Goal: Transaction & Acquisition: Purchase product/service

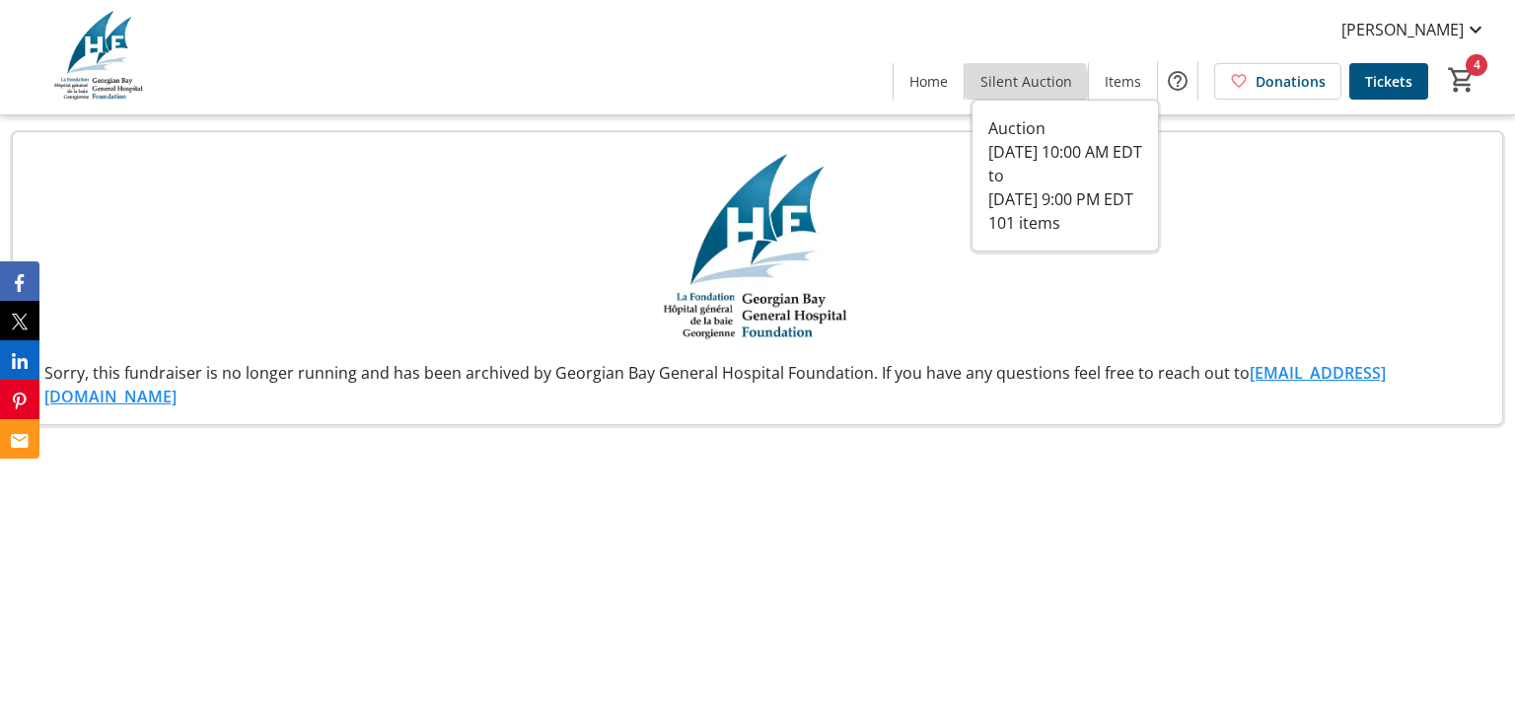
click at [1011, 92] on span at bounding box center [1026, 80] width 123 height 47
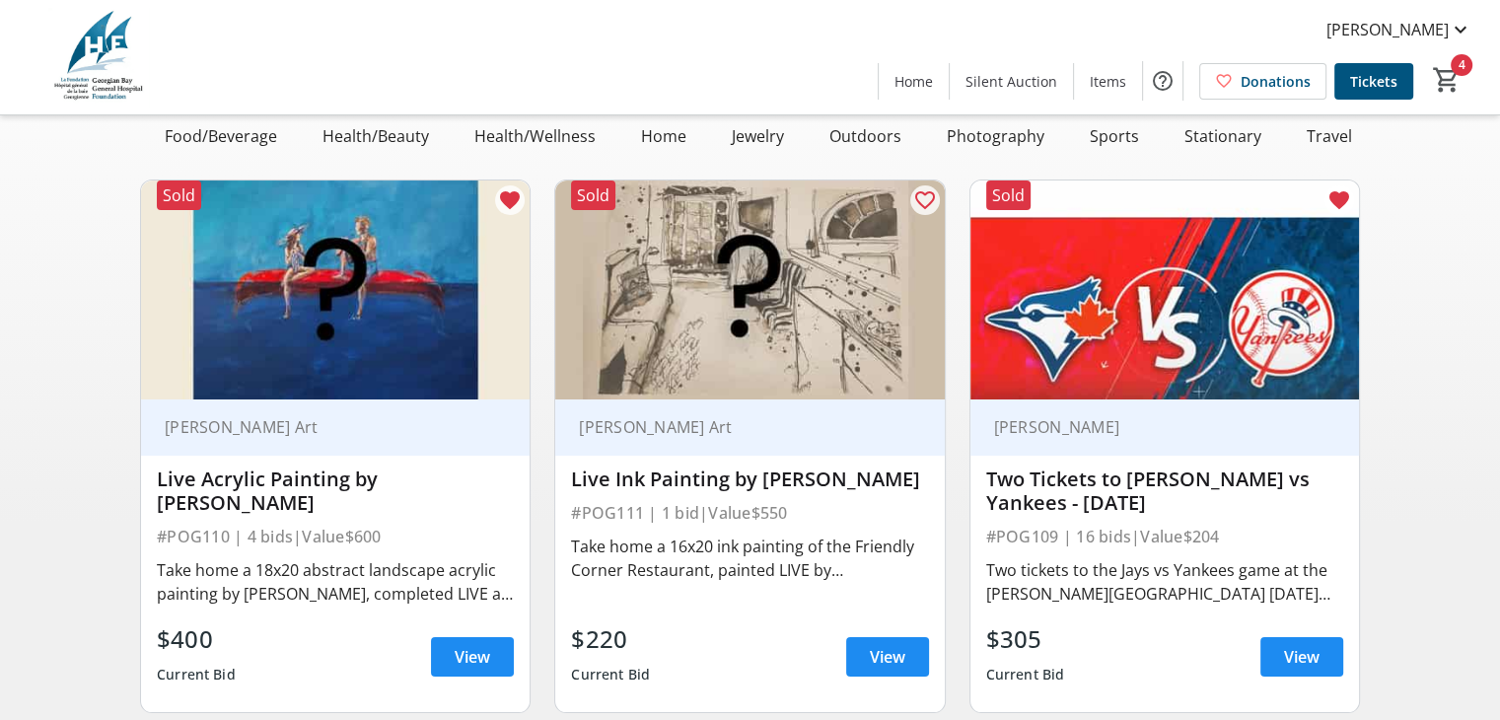
scroll to position [0, 365]
click at [1099, 139] on div "Sports" at bounding box center [1131, 135] width 65 height 39
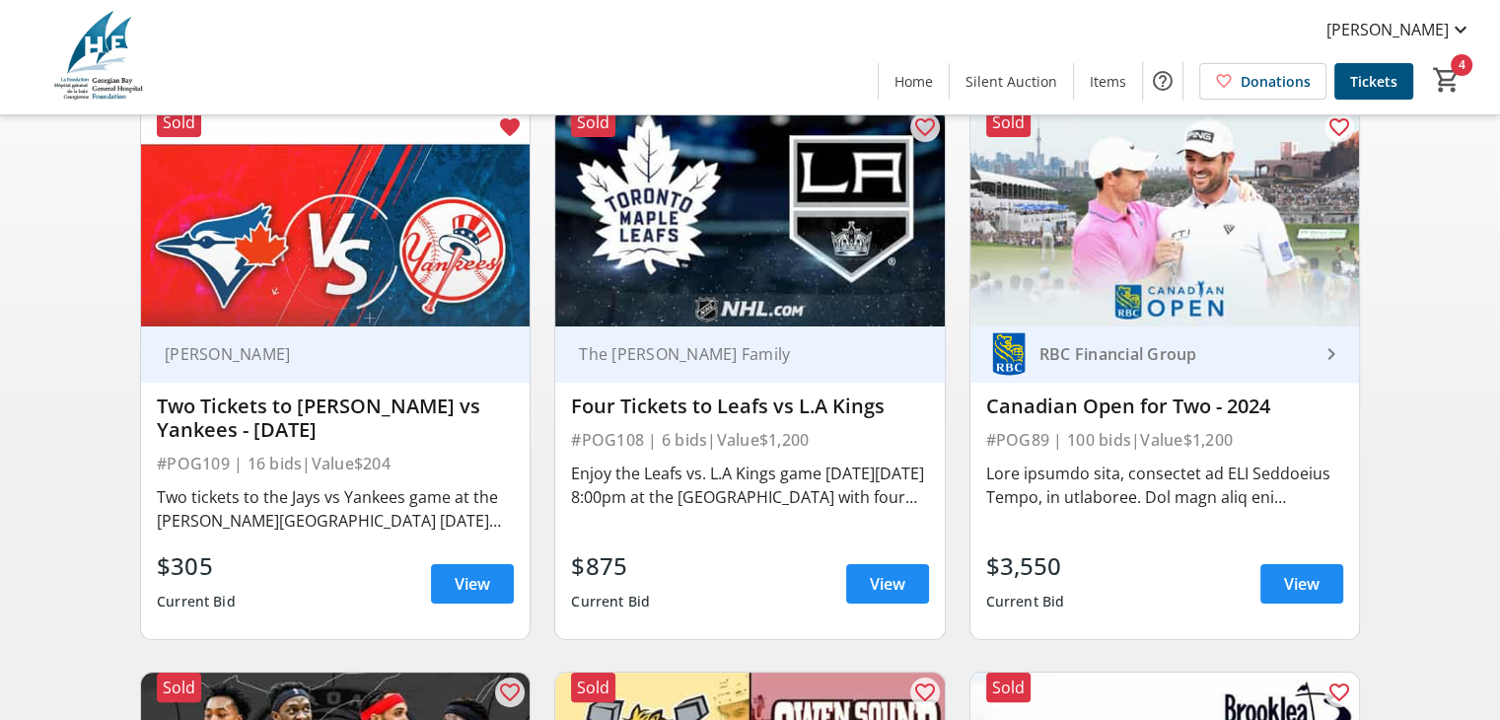
scroll to position [229, 0]
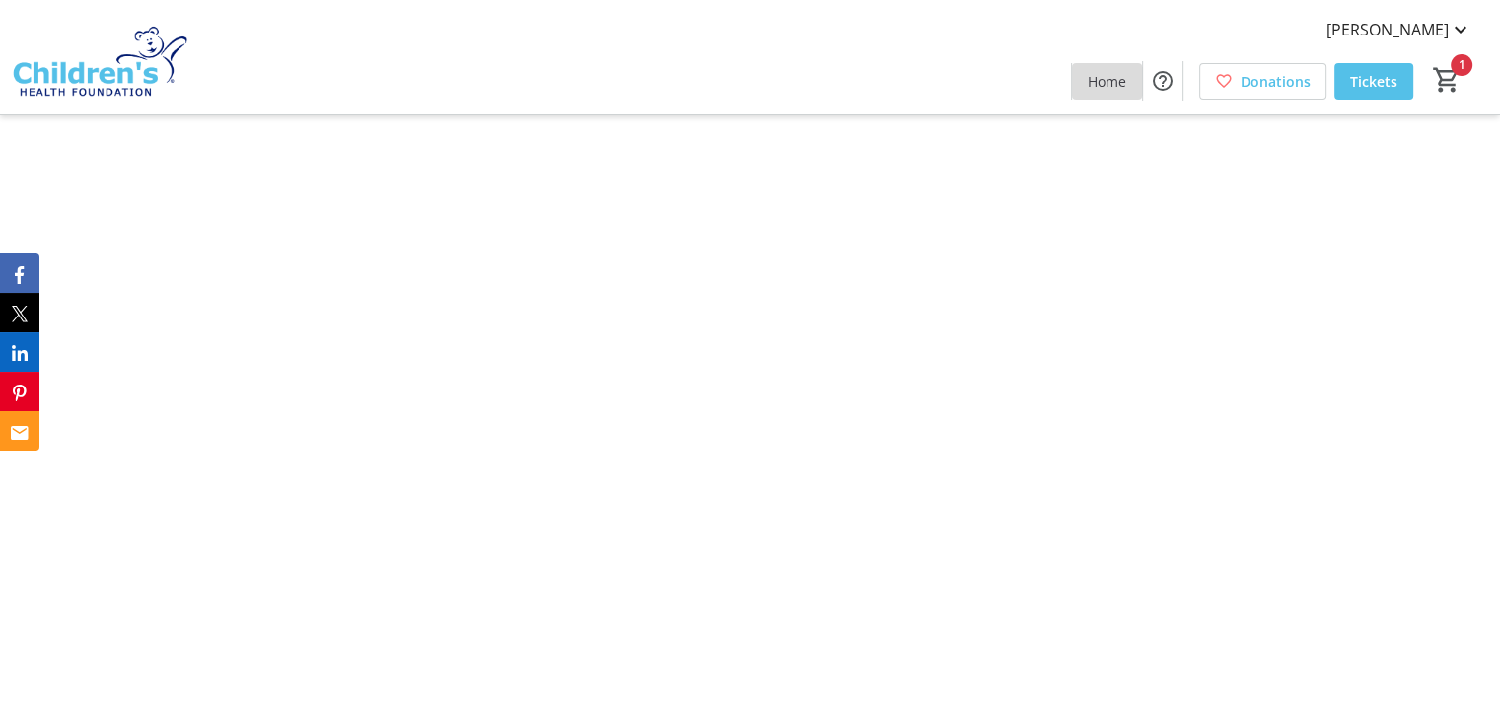
click at [1107, 80] on span "Home" at bounding box center [1107, 81] width 38 height 21
click at [1101, 61] on span at bounding box center [1107, 80] width 70 height 47
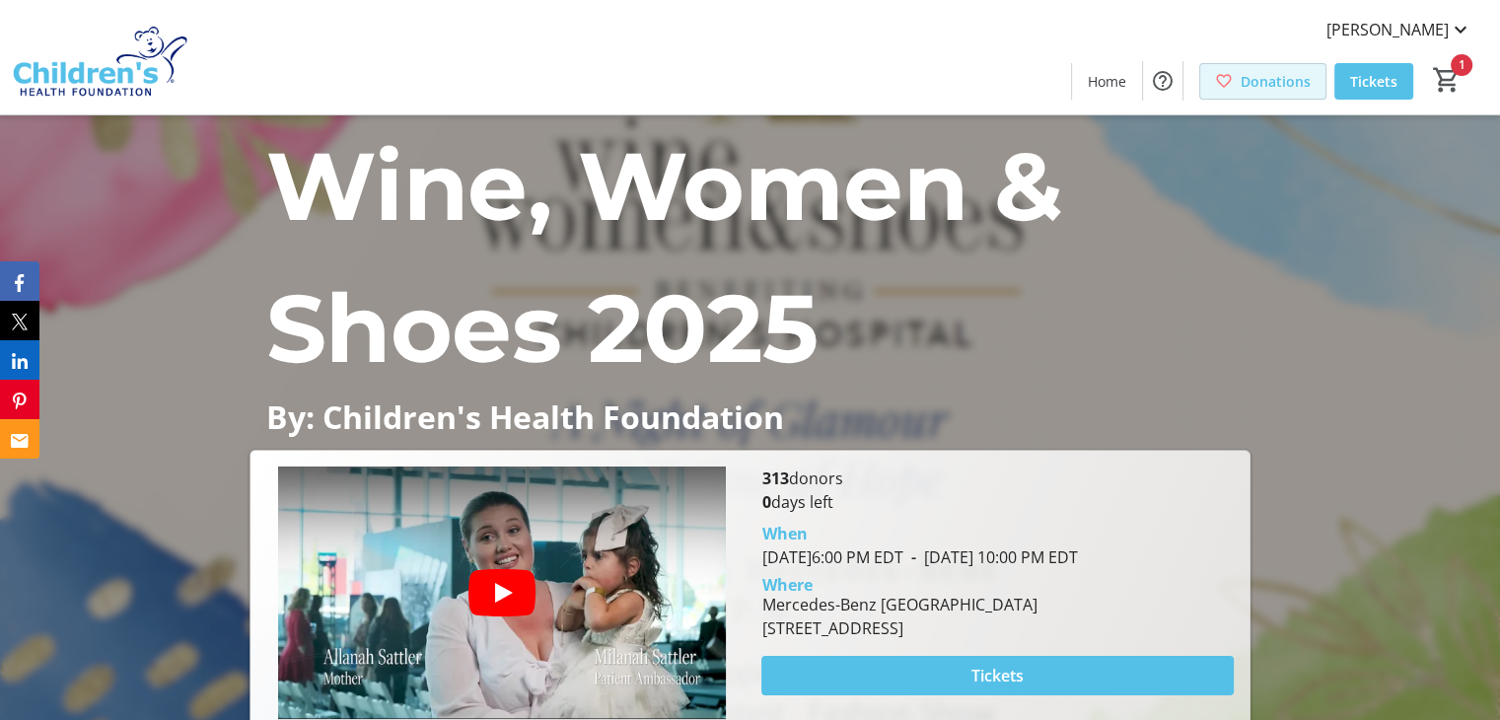
click at [1259, 87] on span "Donations" at bounding box center [1276, 81] width 70 height 21
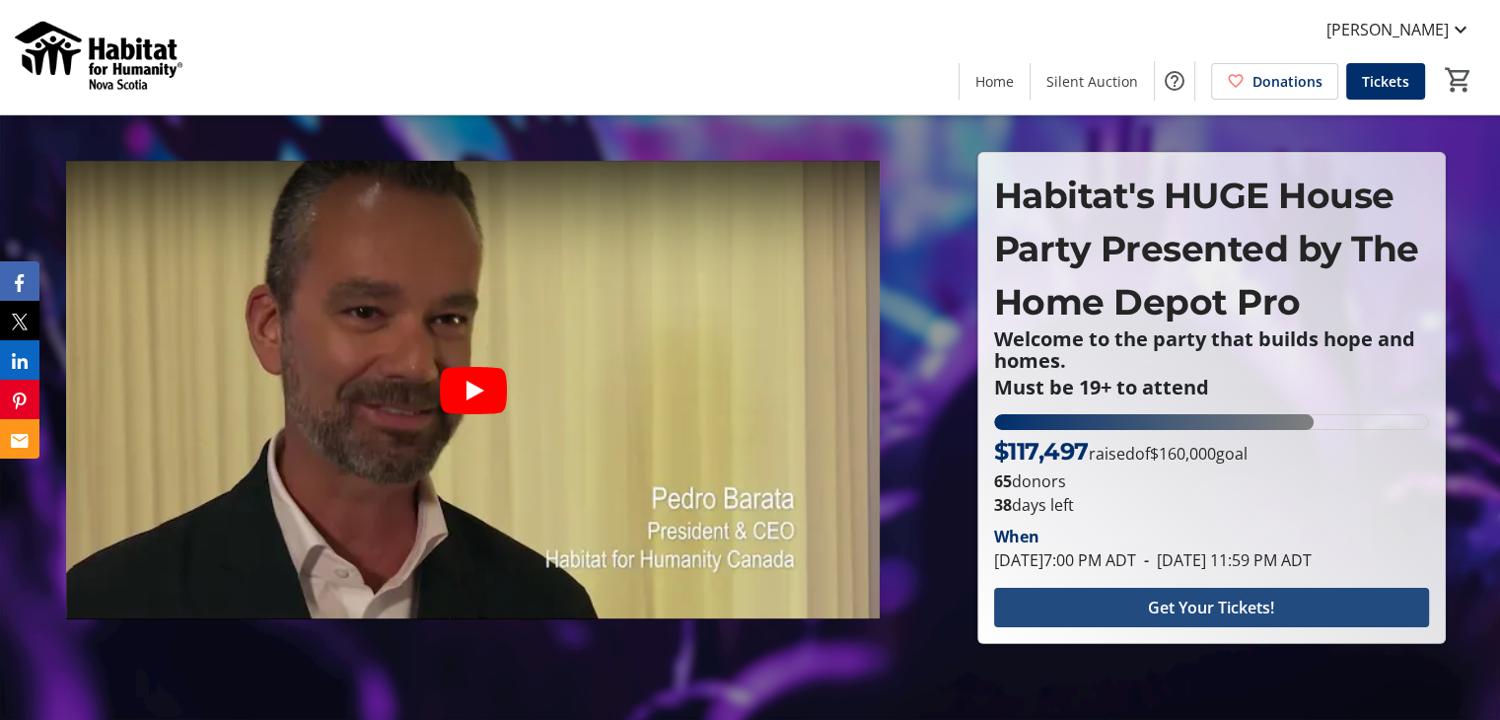
click at [1221, 615] on span "Get Your Tickets!" at bounding box center [1211, 608] width 126 height 24
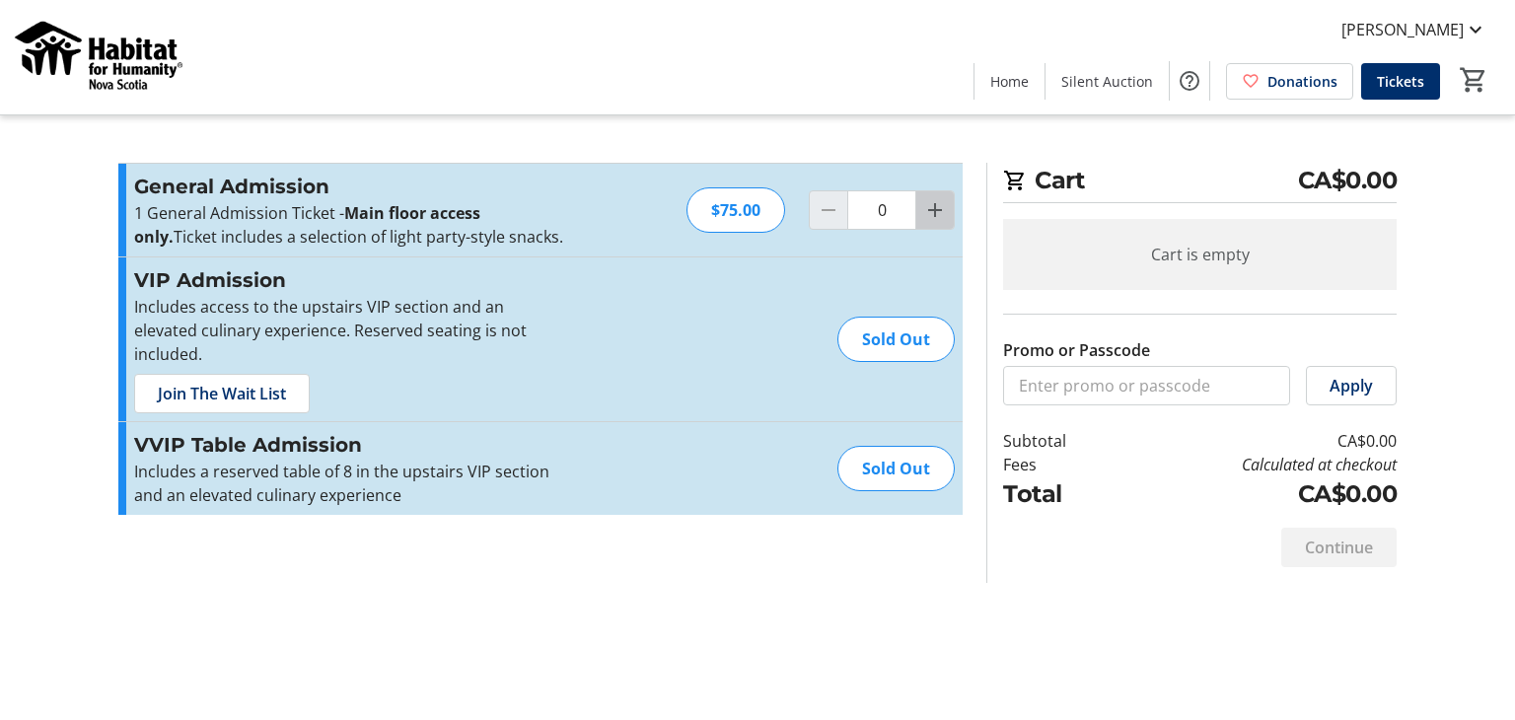
click at [939, 210] on mat-icon "Increment by one" at bounding box center [935, 210] width 24 height 24
type input "1"
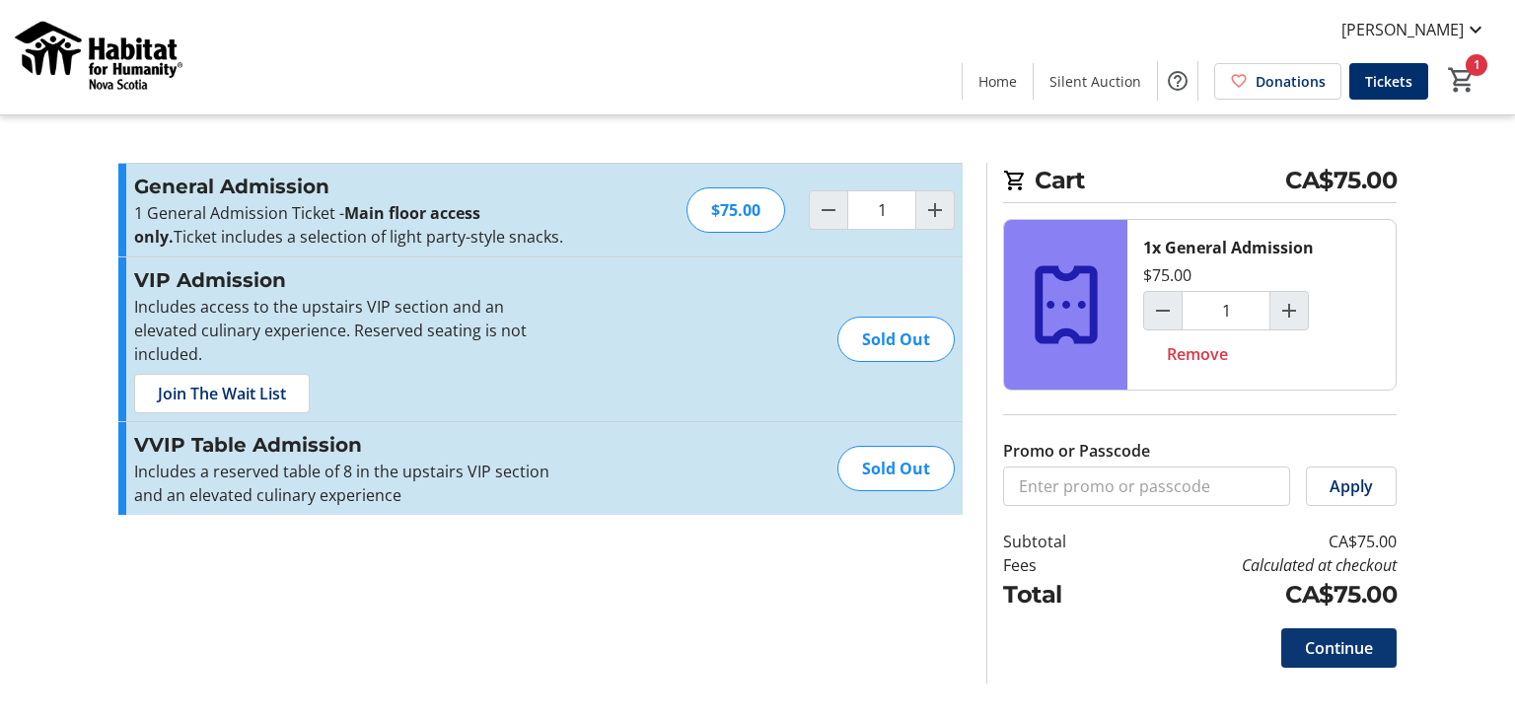
click at [1346, 652] on span "Continue" at bounding box center [1339, 648] width 68 height 24
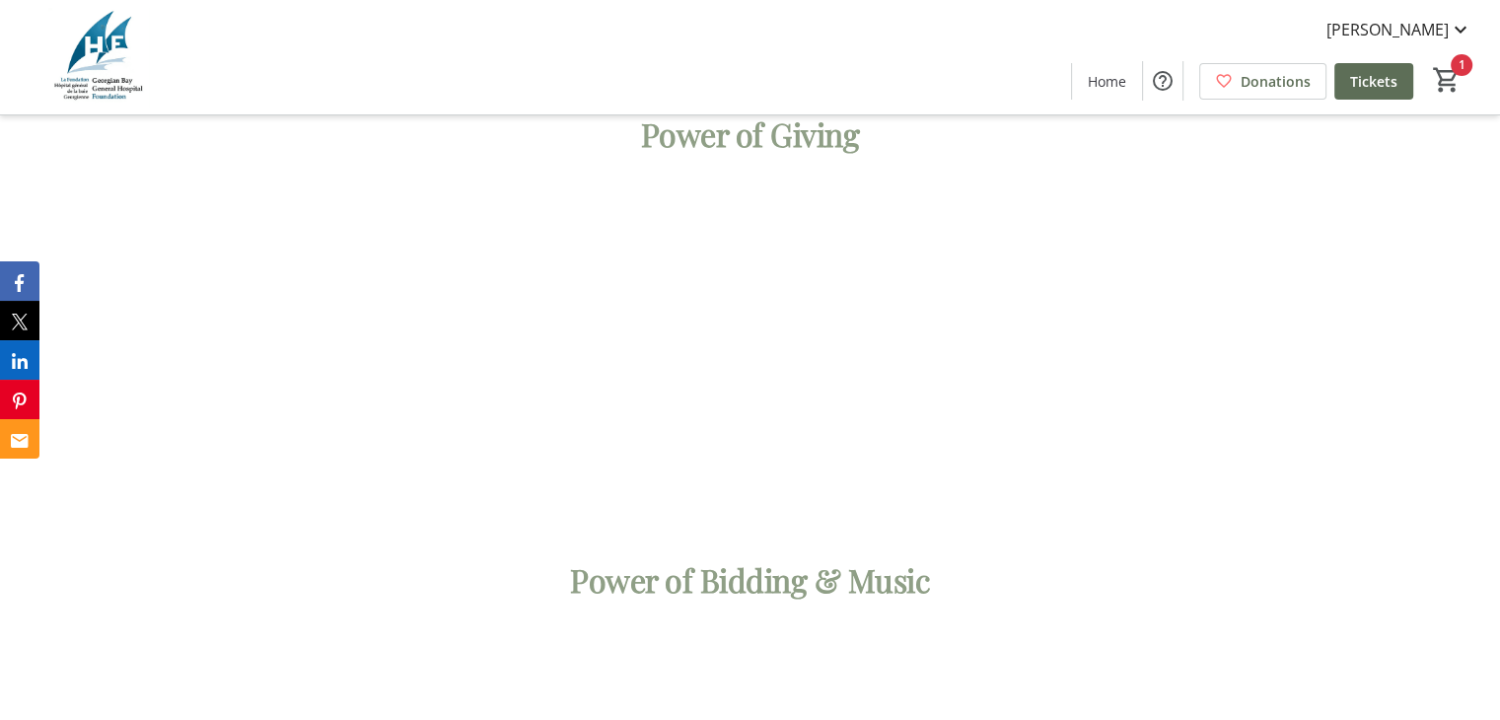
scroll to position [4081, 0]
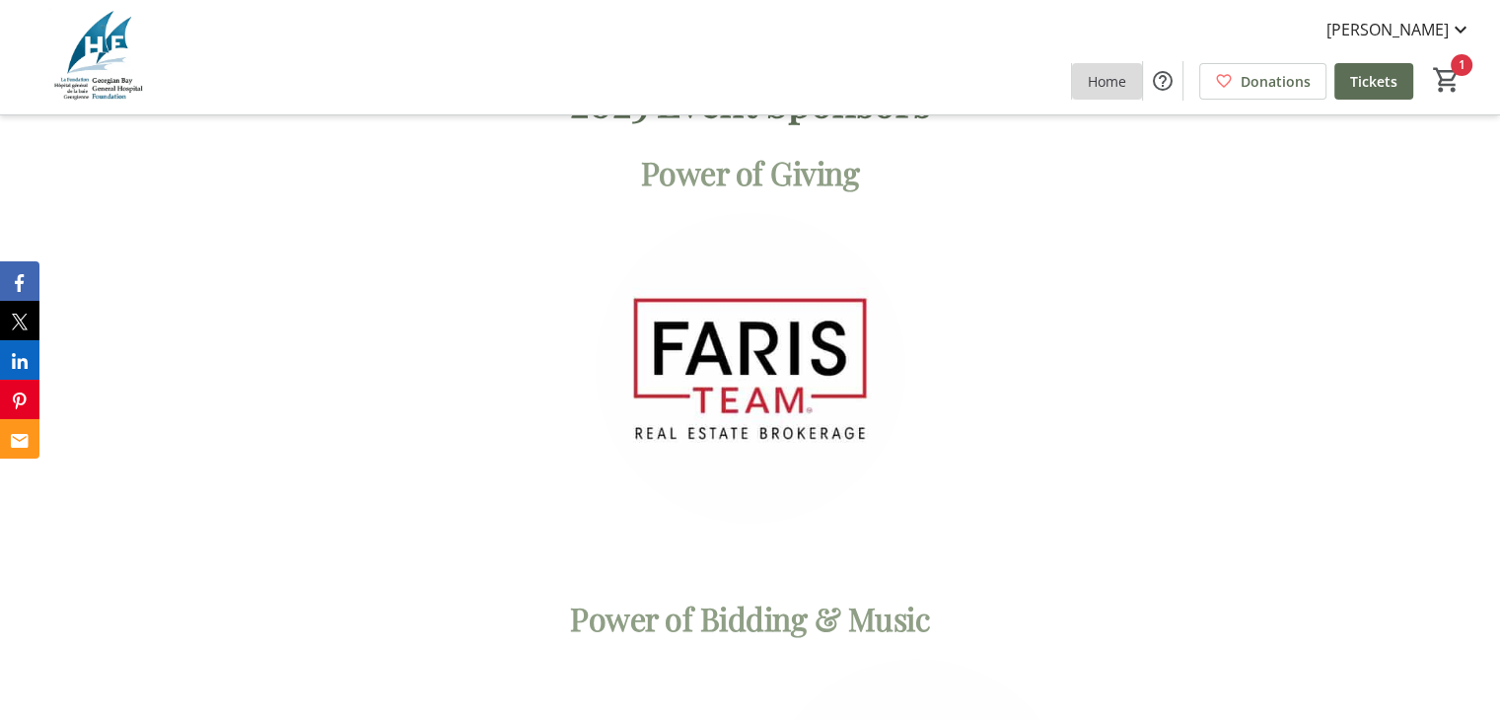
click at [1105, 67] on span at bounding box center [1107, 80] width 70 height 47
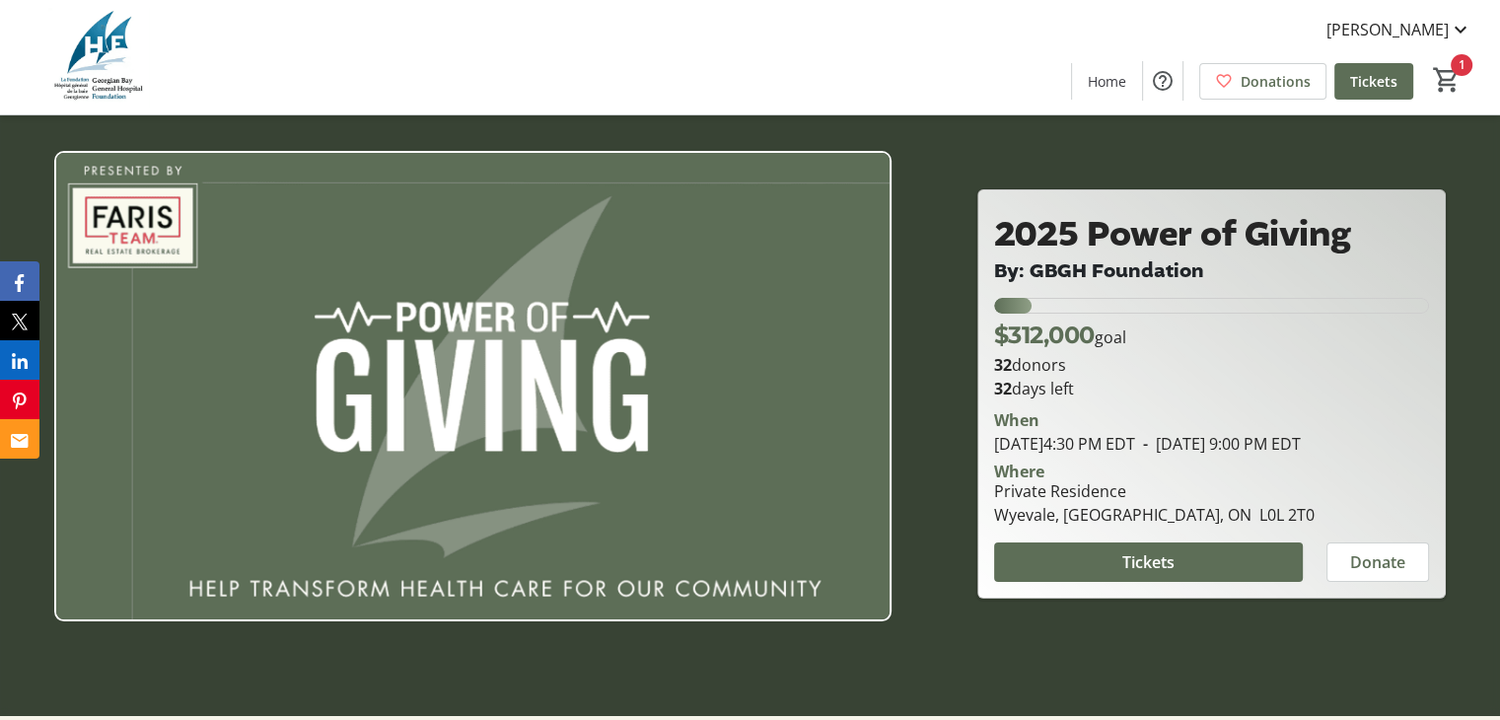
scroll to position [0, 0]
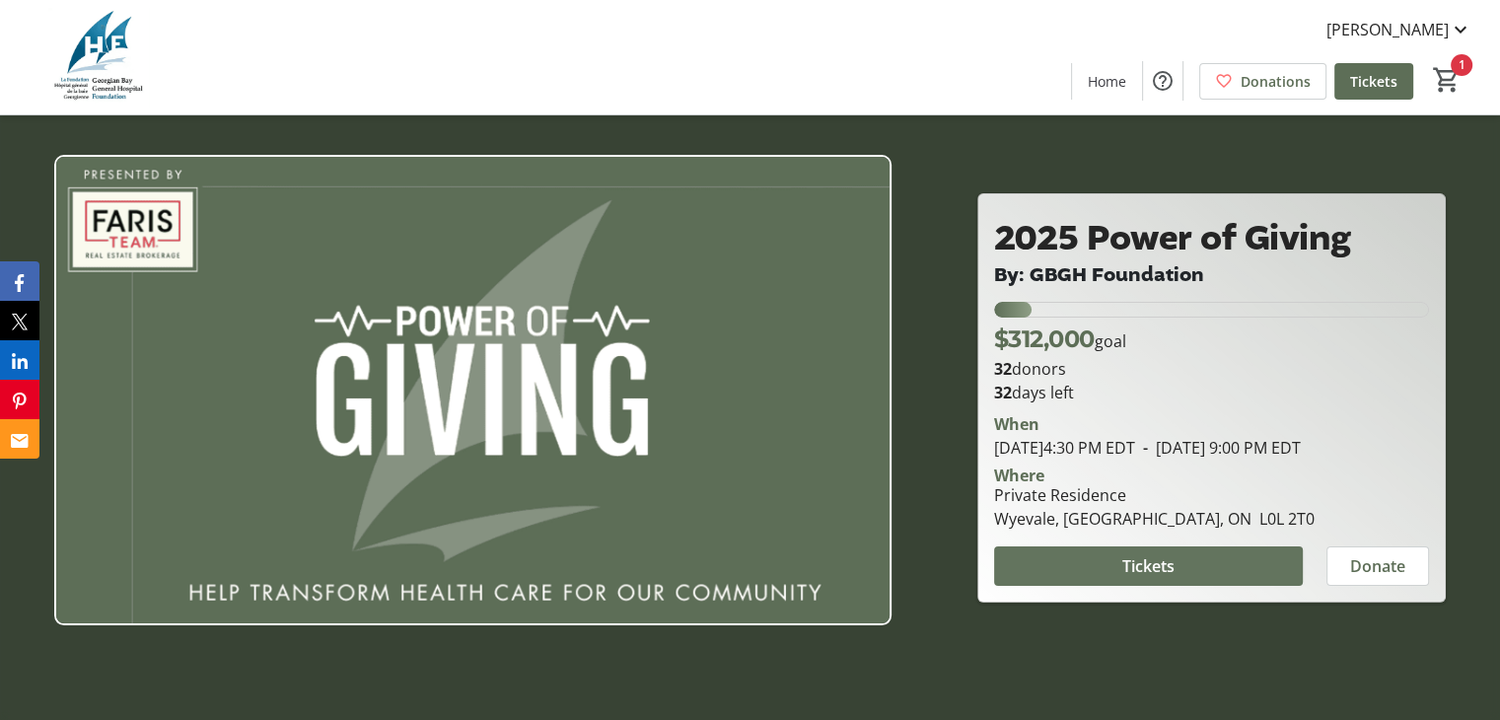
click at [1100, 565] on span at bounding box center [1148, 566] width 309 height 47
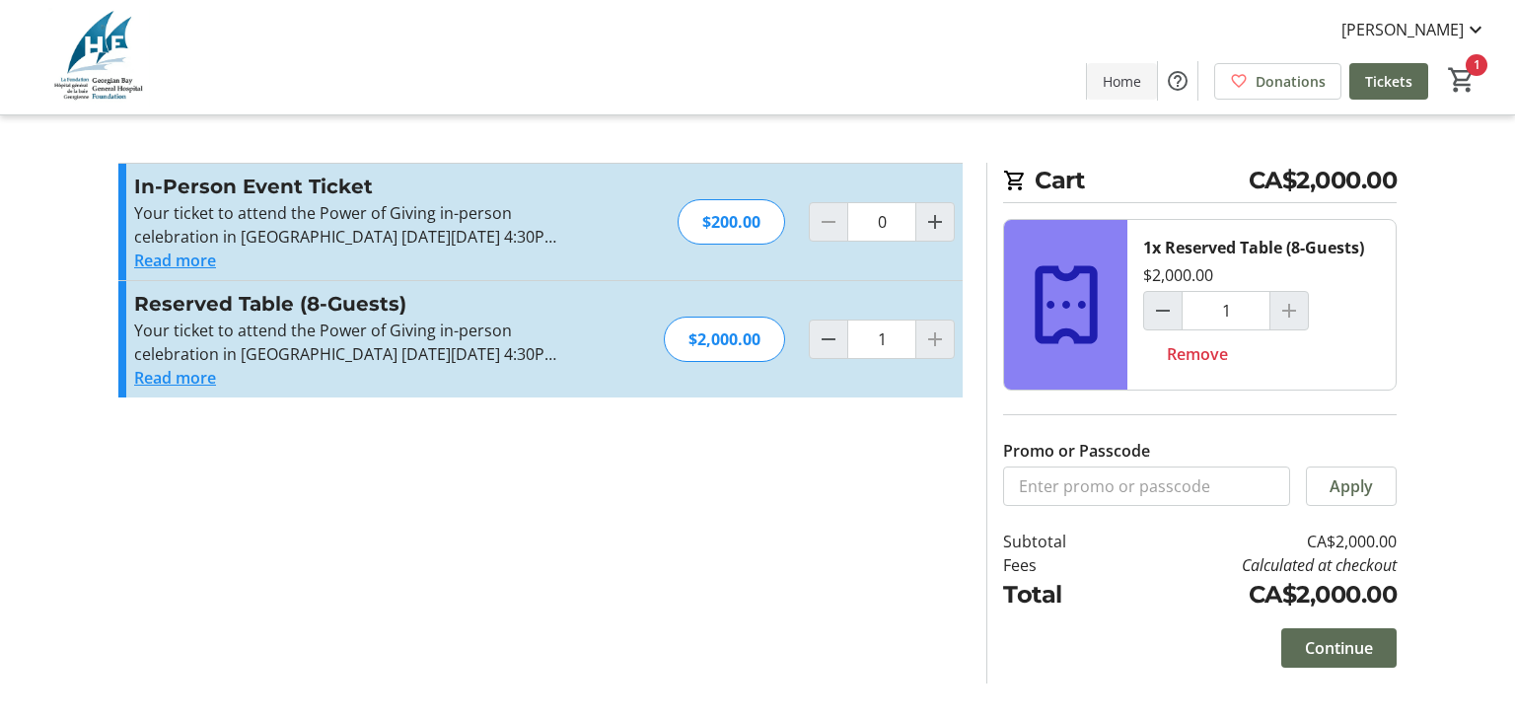
click at [1127, 88] on span "Home" at bounding box center [1122, 81] width 38 height 21
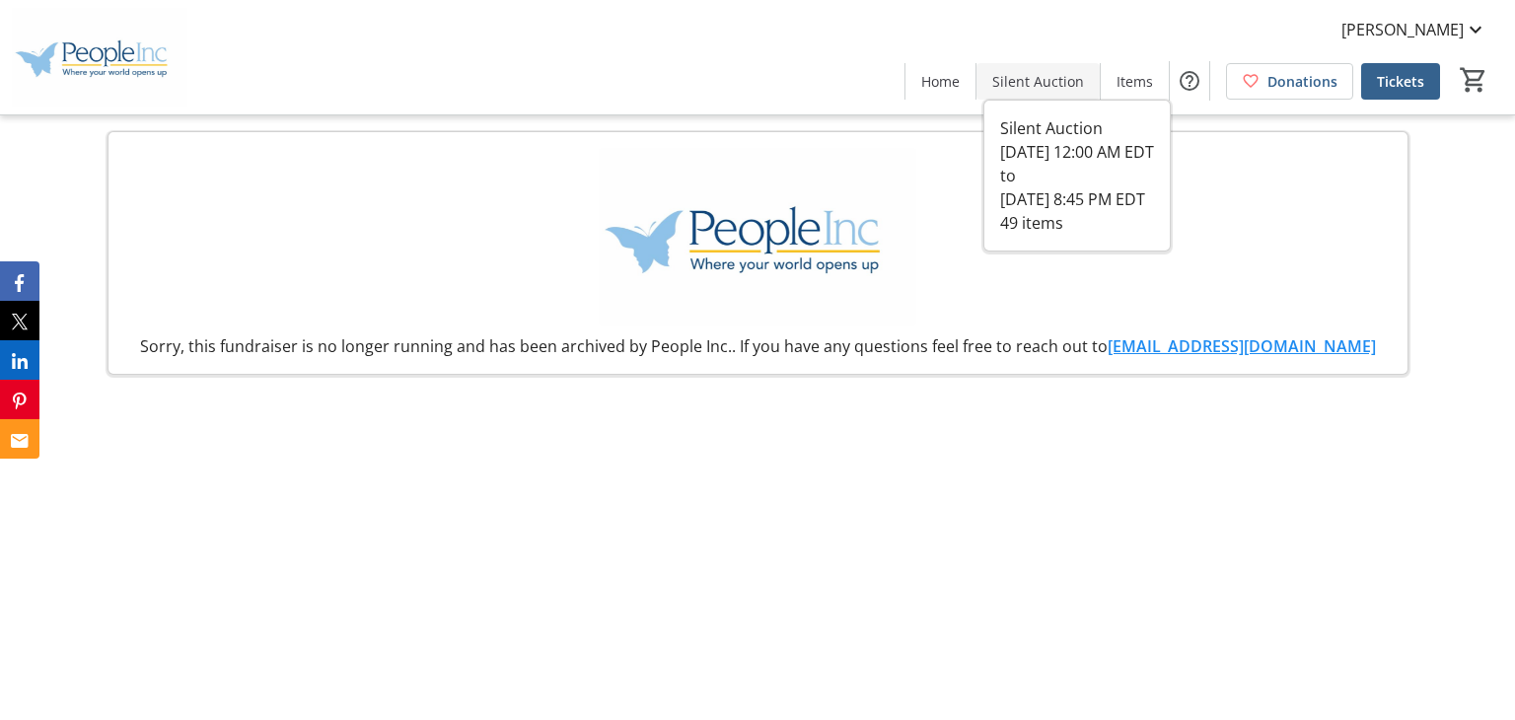
click at [1039, 82] on span "Silent Auction" at bounding box center [1038, 81] width 92 height 21
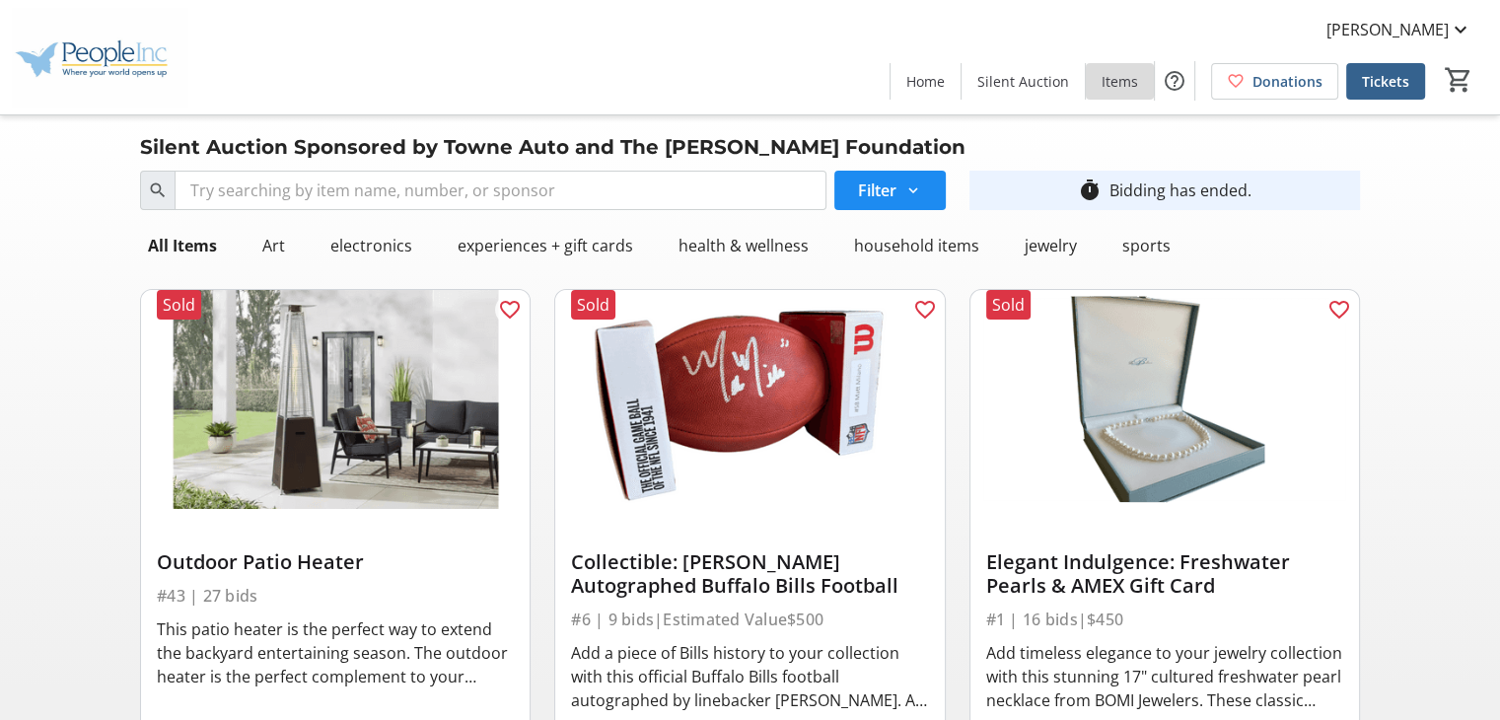
click at [1137, 82] on span "Items" at bounding box center [1120, 81] width 36 height 21
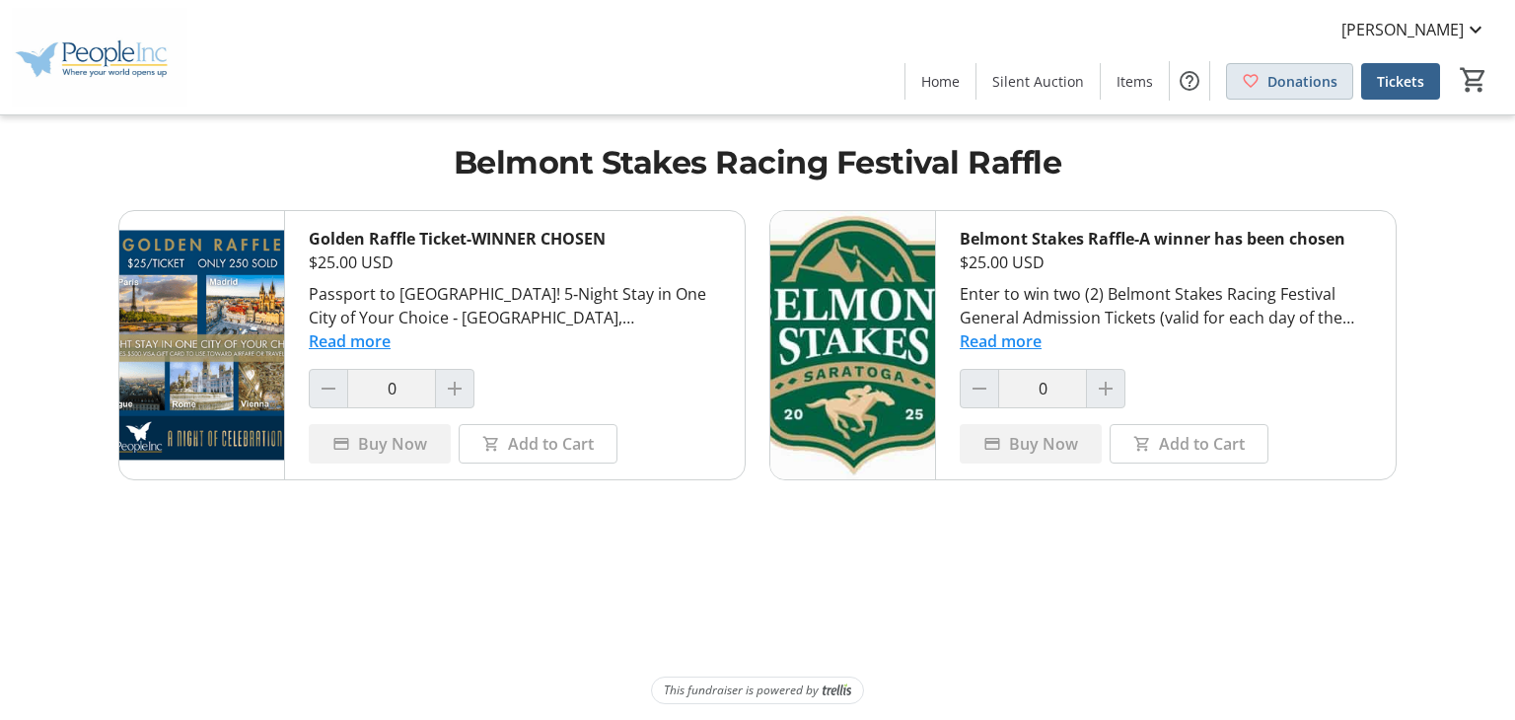
click at [1259, 90] on span at bounding box center [1289, 80] width 125 height 47
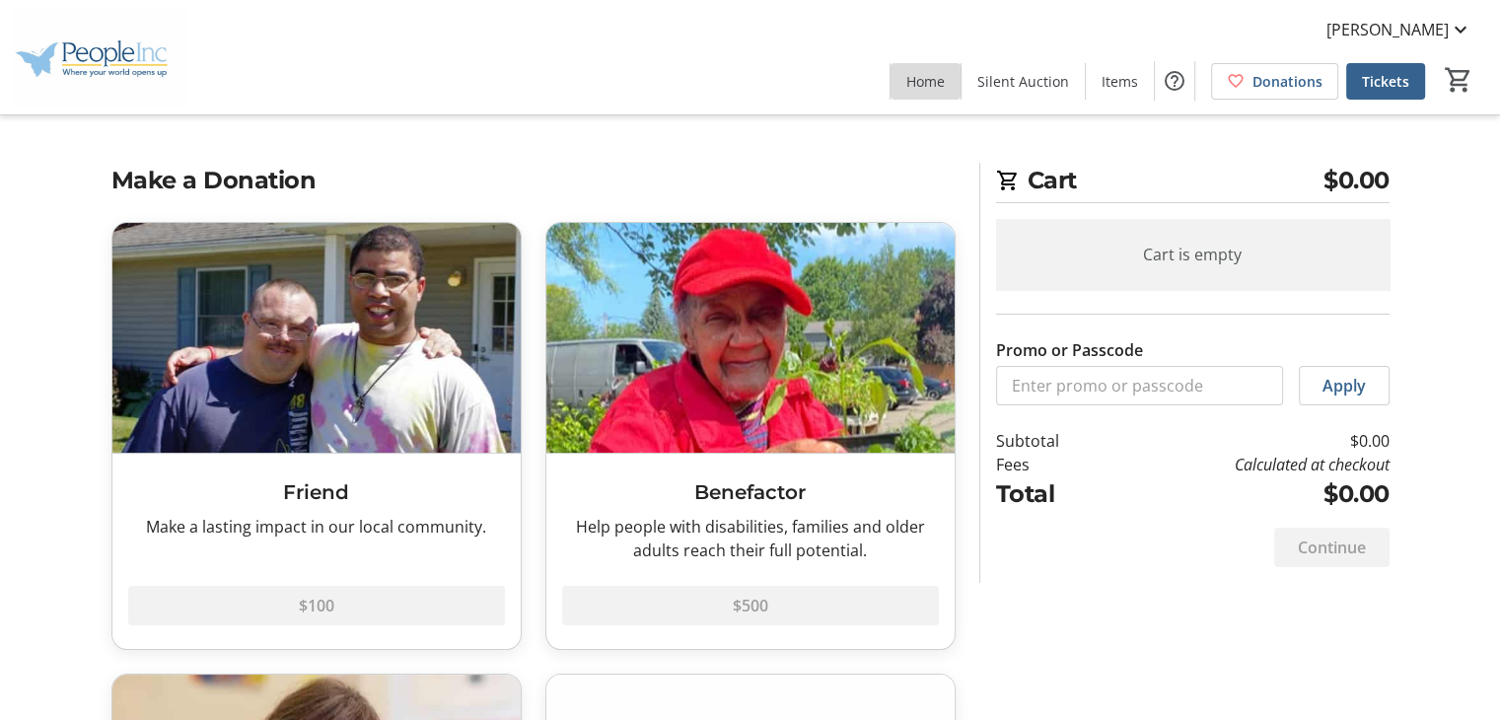
click at [920, 76] on span "Home" at bounding box center [926, 81] width 38 height 21
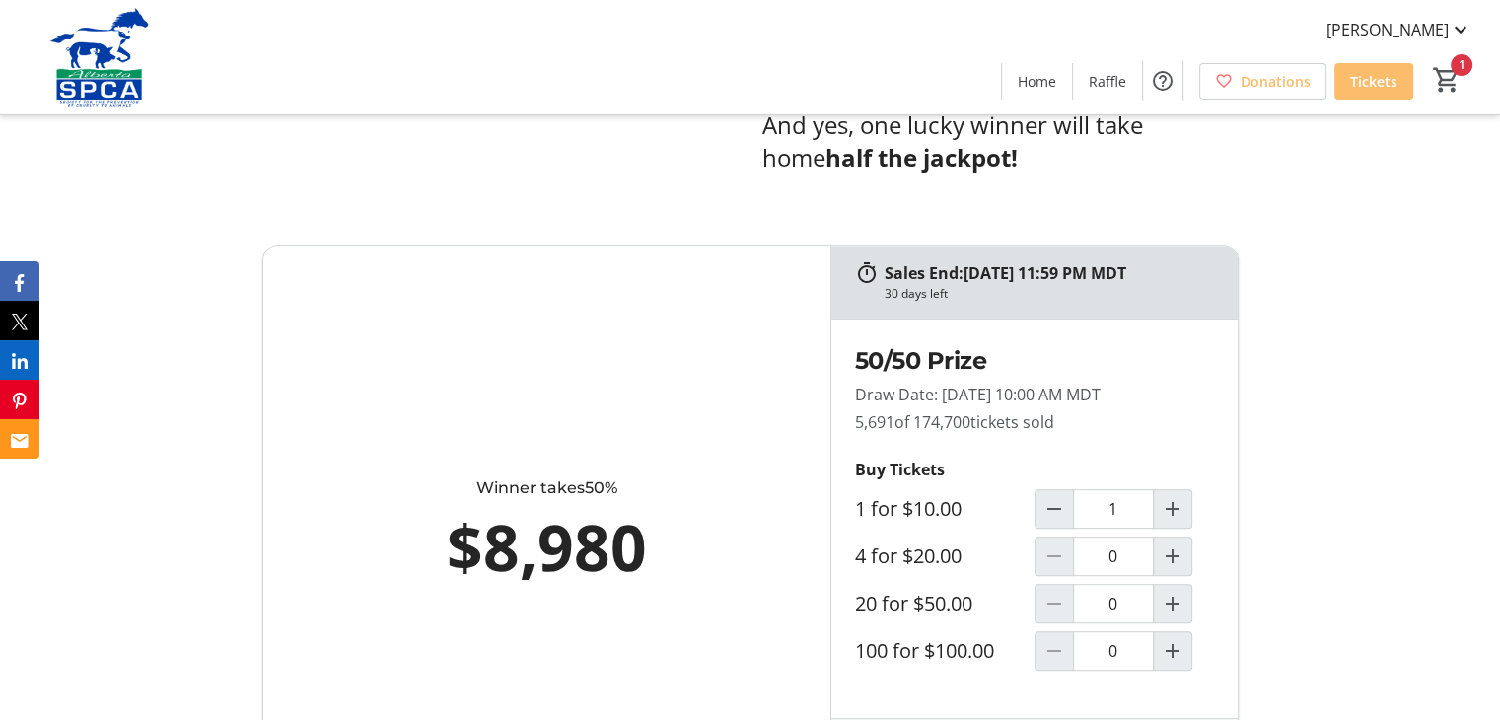
scroll to position [1031, 0]
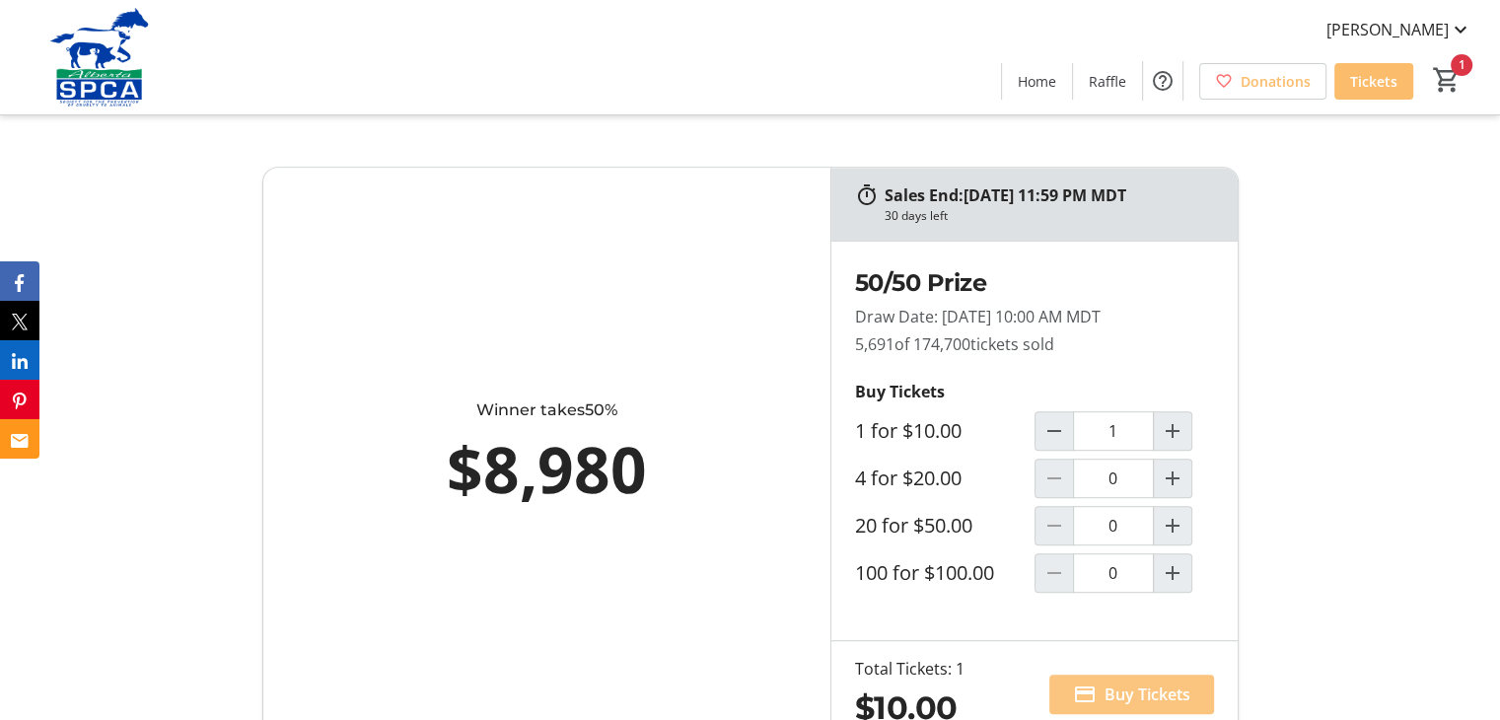
click at [1131, 683] on span "Buy Tickets" at bounding box center [1148, 695] width 86 height 24
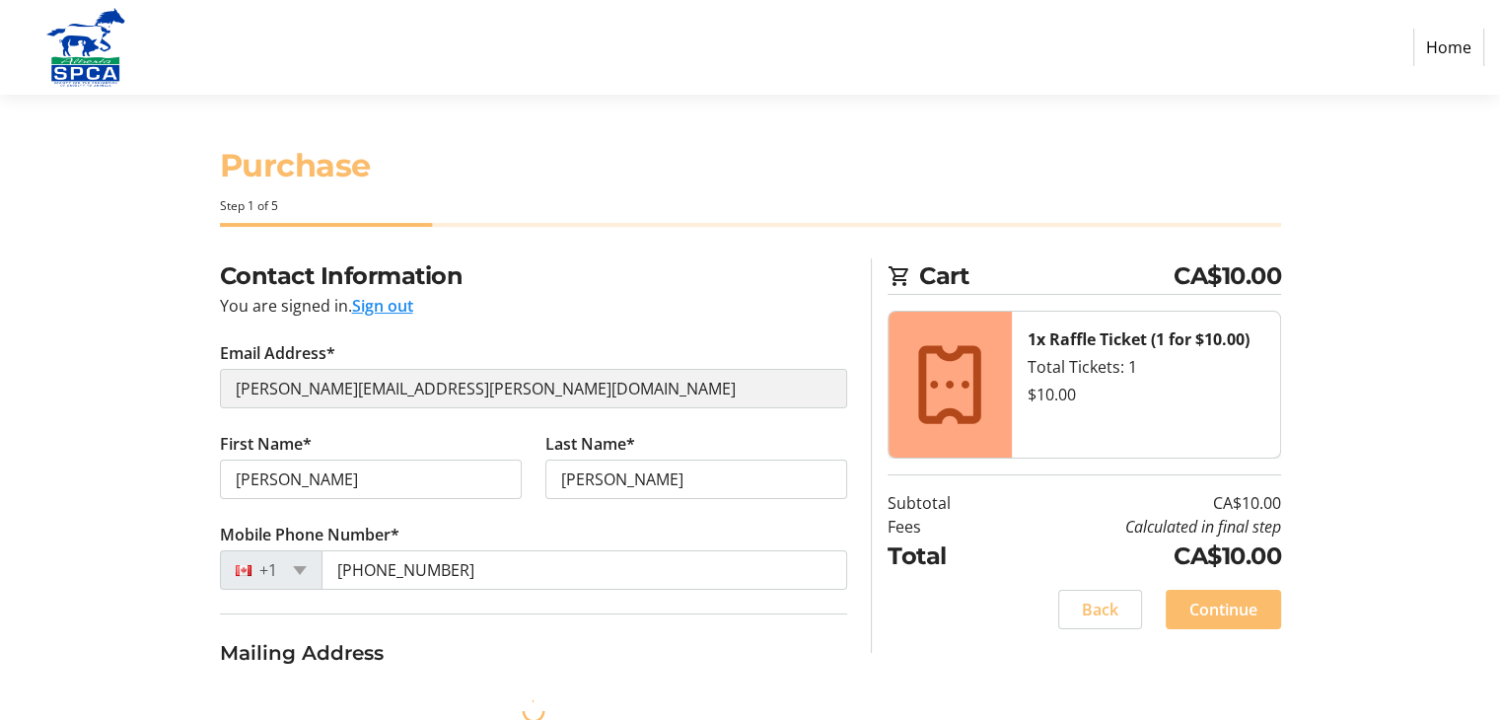
select select "CA"
click at [1448, 52] on link "Home" at bounding box center [1449, 47] width 71 height 37
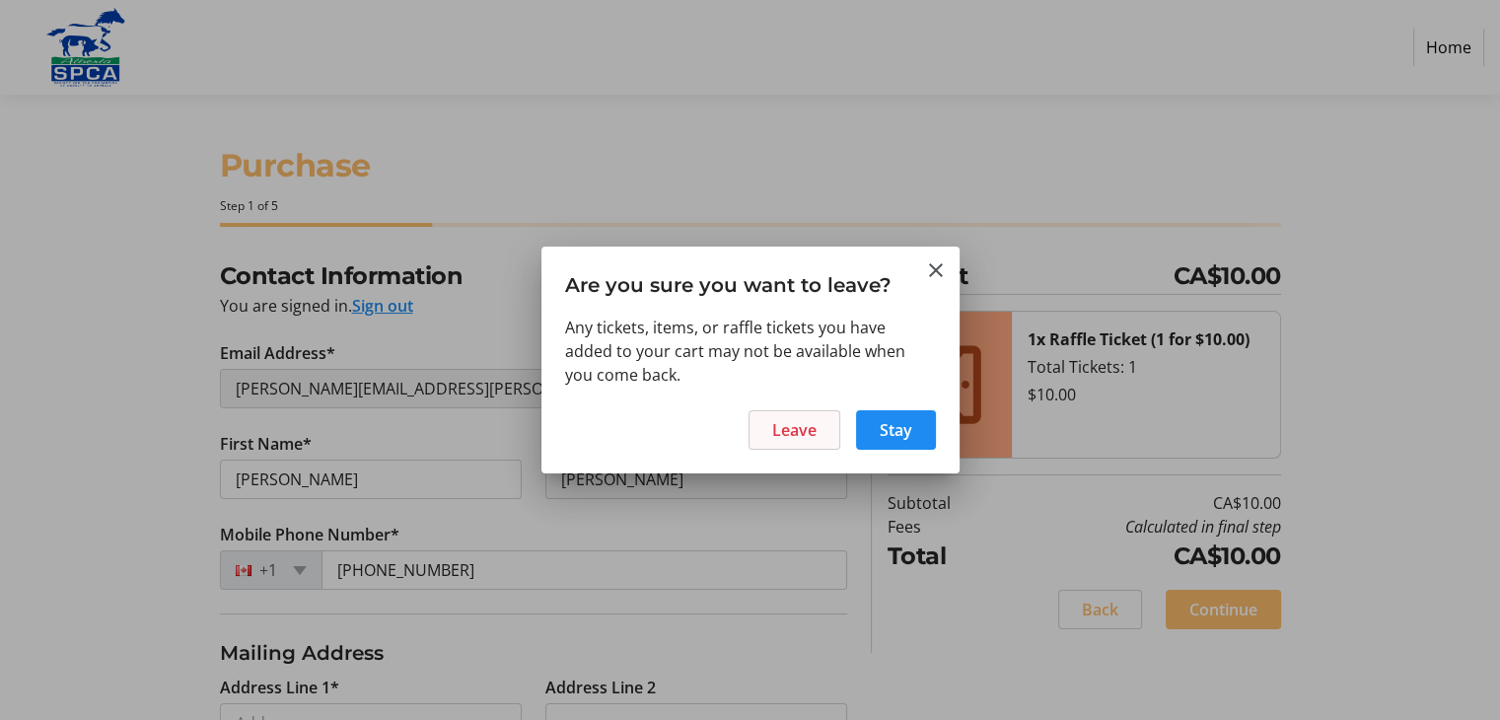
click at [762, 440] on span at bounding box center [795, 429] width 90 height 47
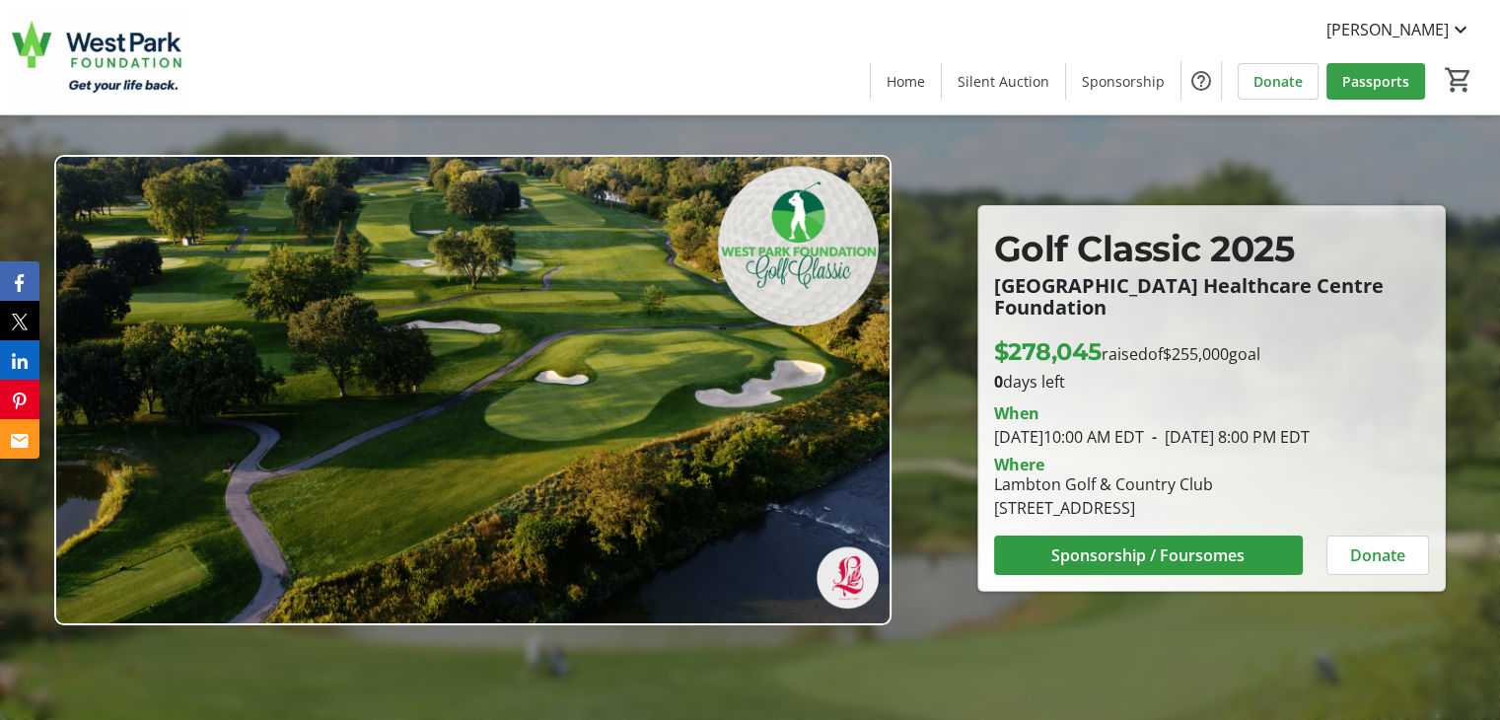
click at [1373, 76] on span "Passports" at bounding box center [1376, 81] width 67 height 21
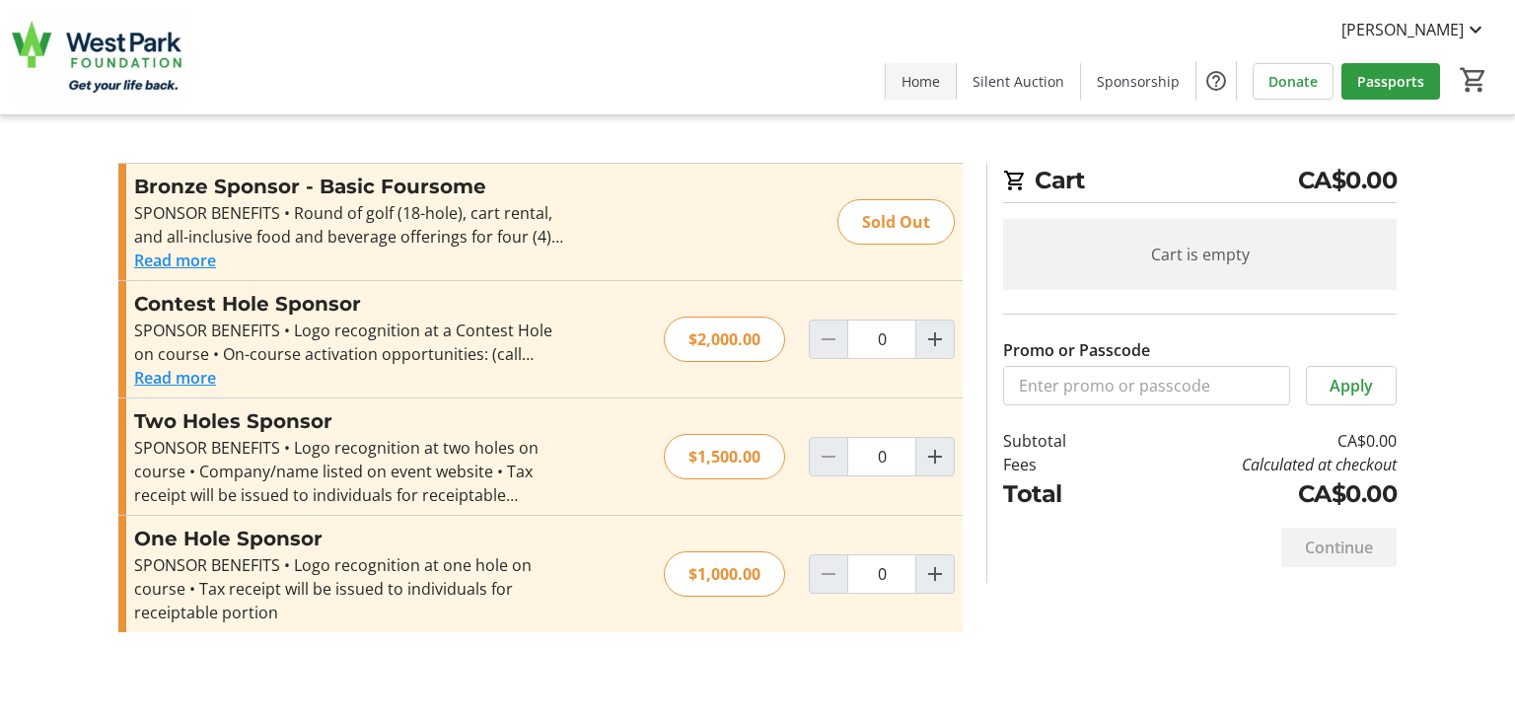
click at [938, 82] on span "Home" at bounding box center [921, 81] width 38 height 21
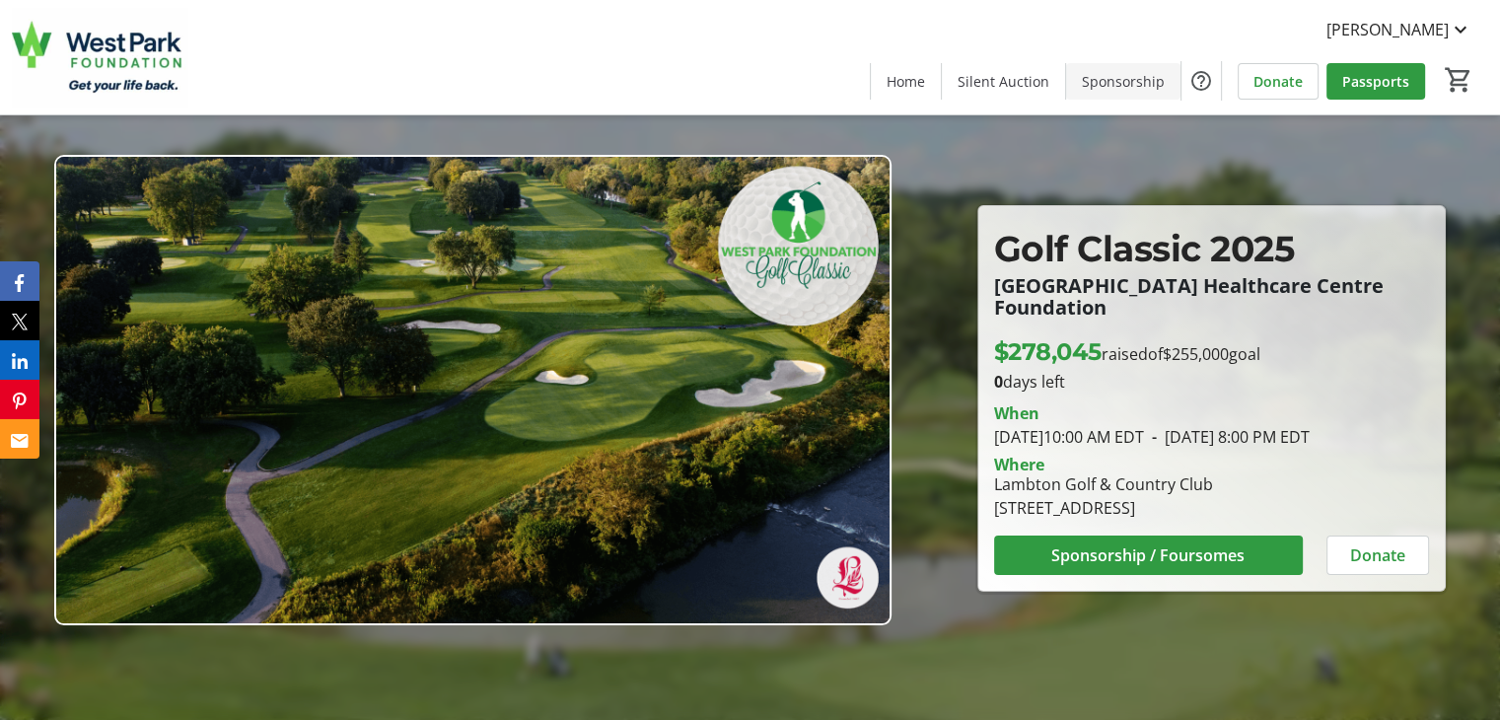
click at [1131, 80] on span "Sponsorship" at bounding box center [1123, 81] width 83 height 21
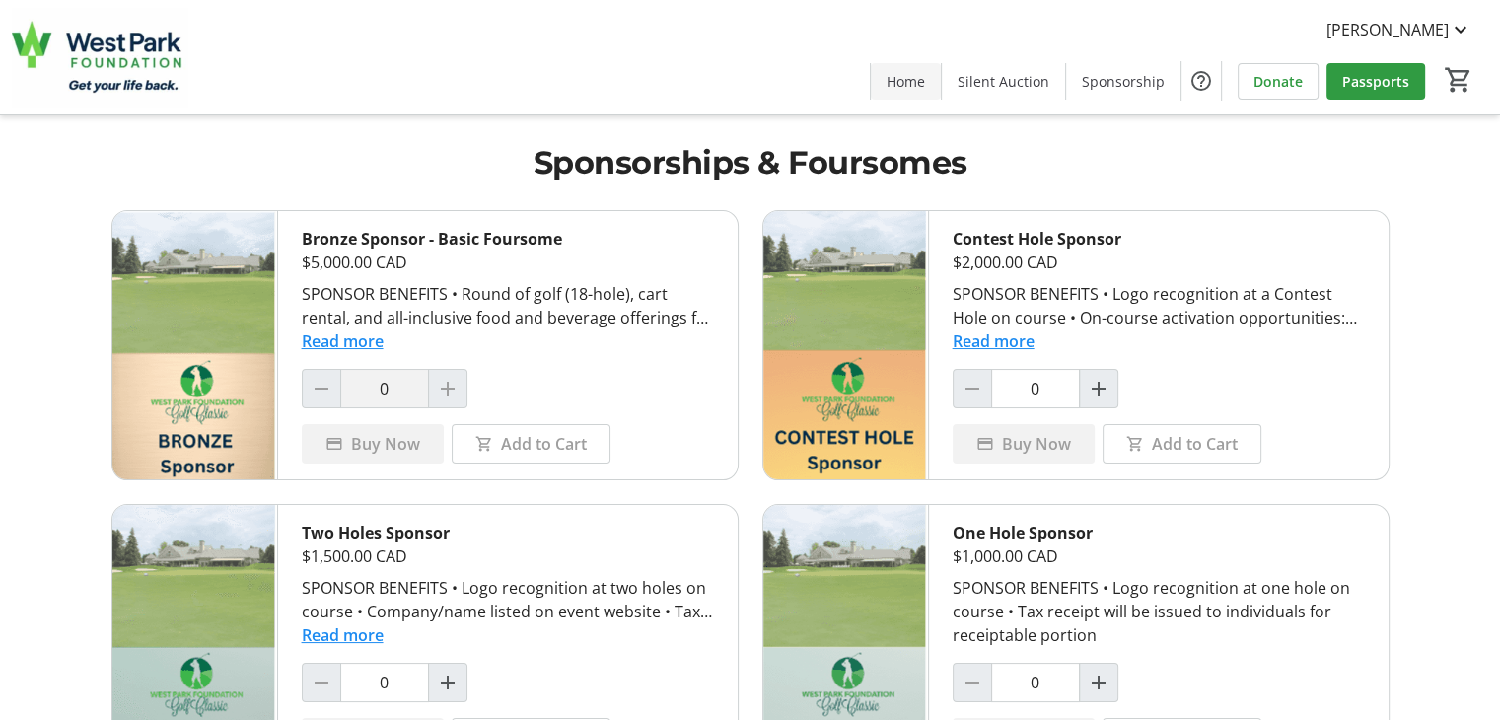
click at [915, 71] on span "Home" at bounding box center [906, 81] width 38 height 21
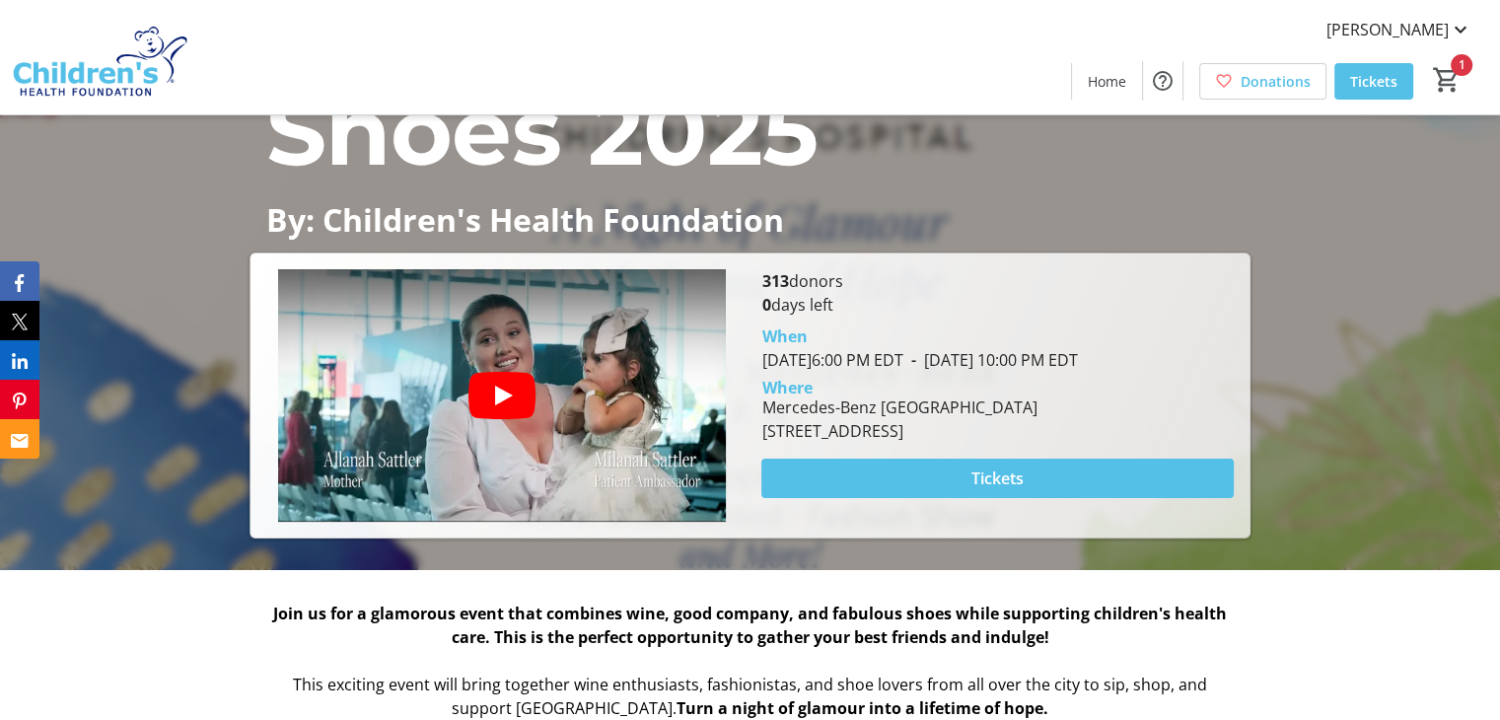
scroll to position [212, 0]
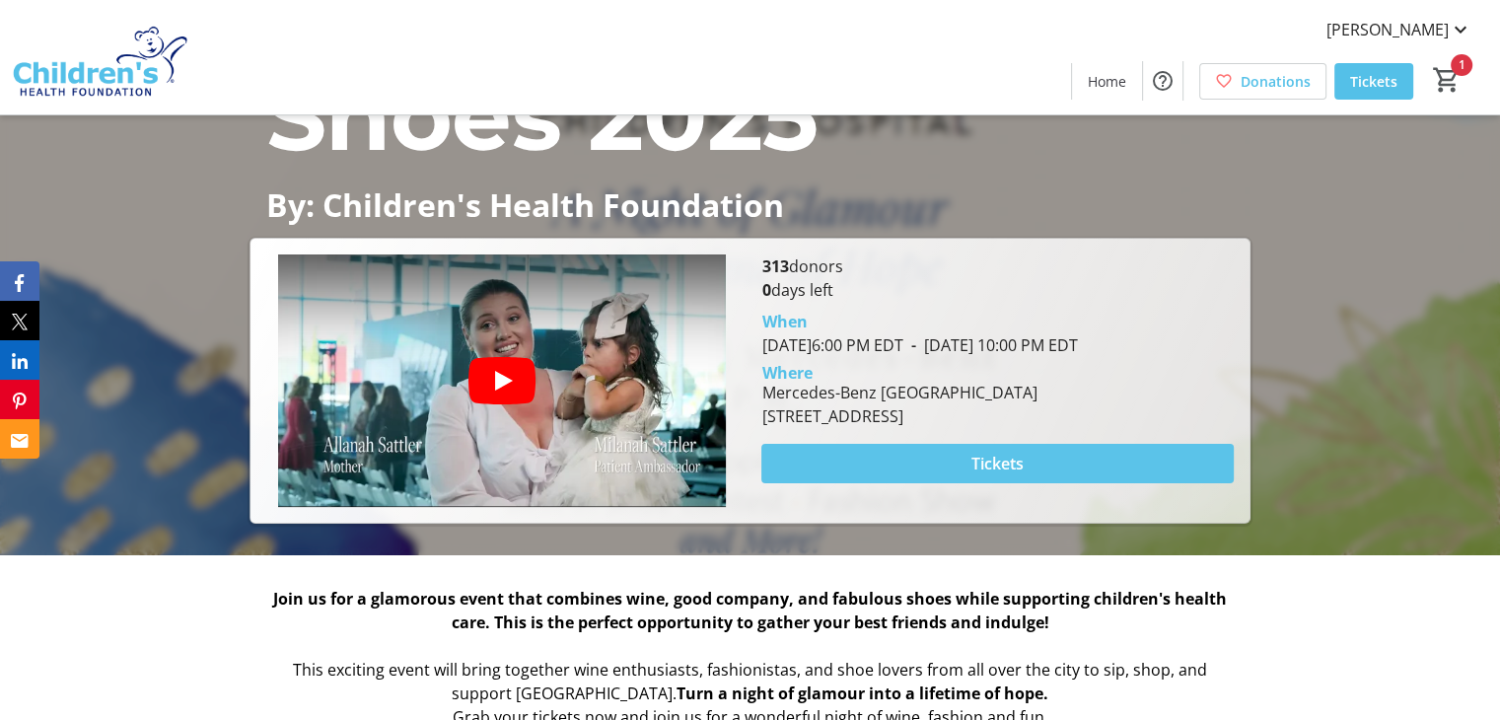
click at [959, 472] on span at bounding box center [998, 463] width 472 height 47
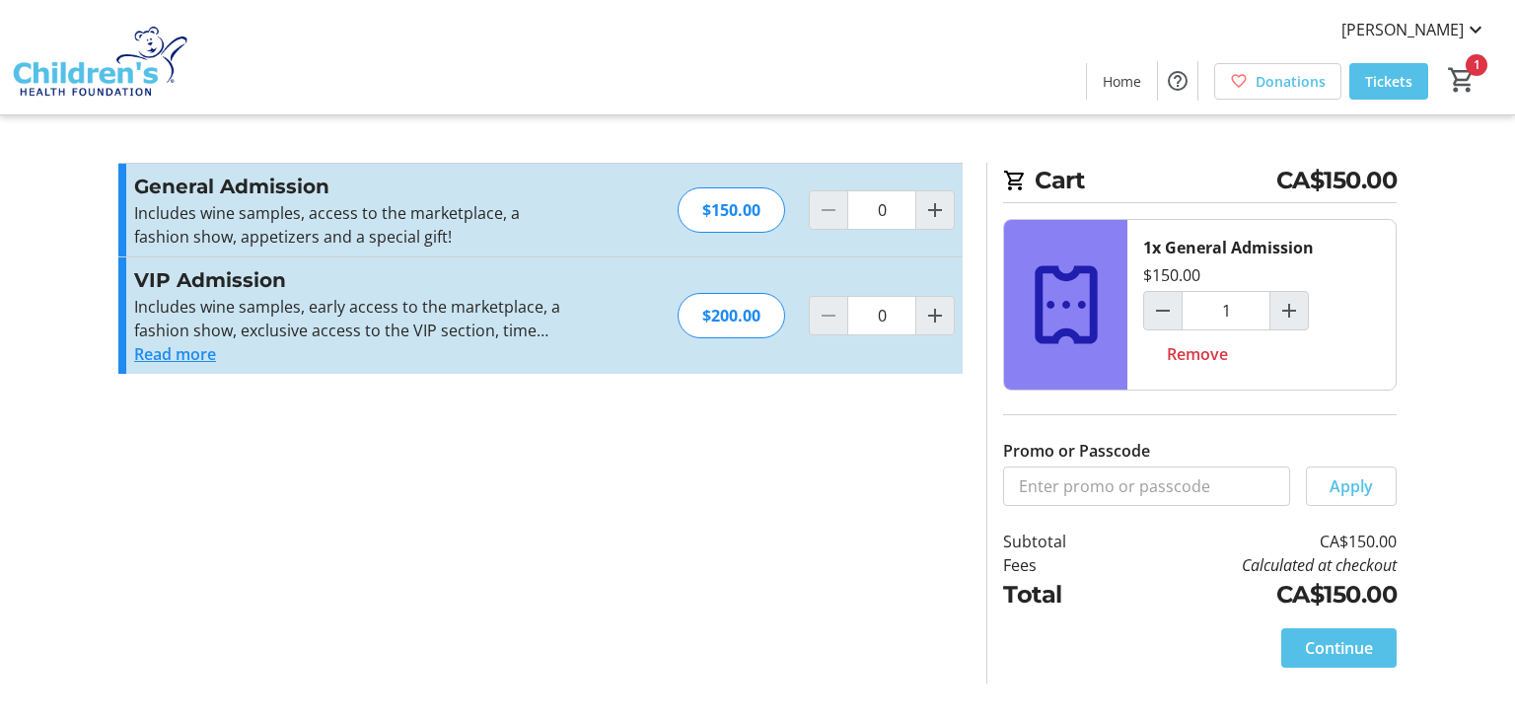
type input "1"
click at [1282, 651] on span at bounding box center [1338, 647] width 115 height 47
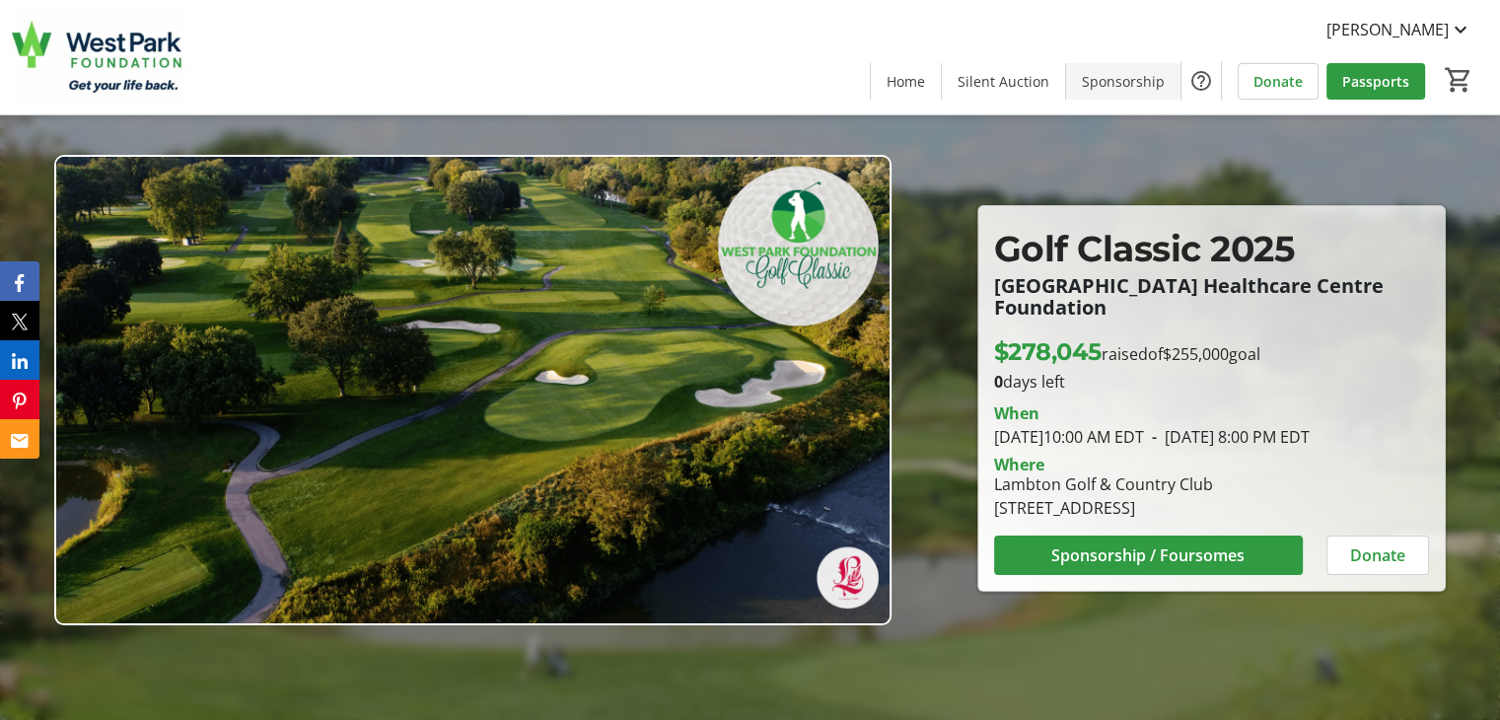
click at [1103, 92] on span at bounding box center [1123, 80] width 114 height 47
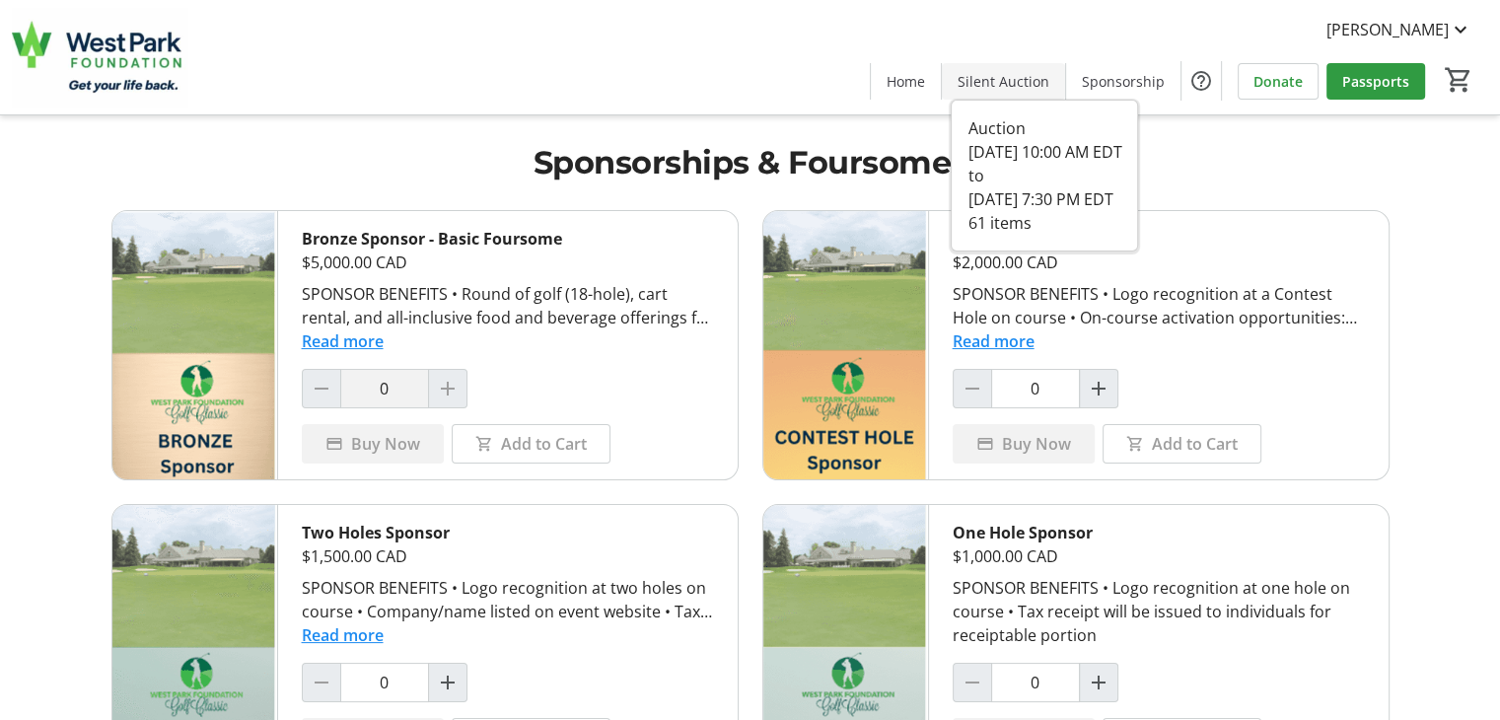
click at [989, 87] on span "Silent Auction" at bounding box center [1004, 81] width 92 height 21
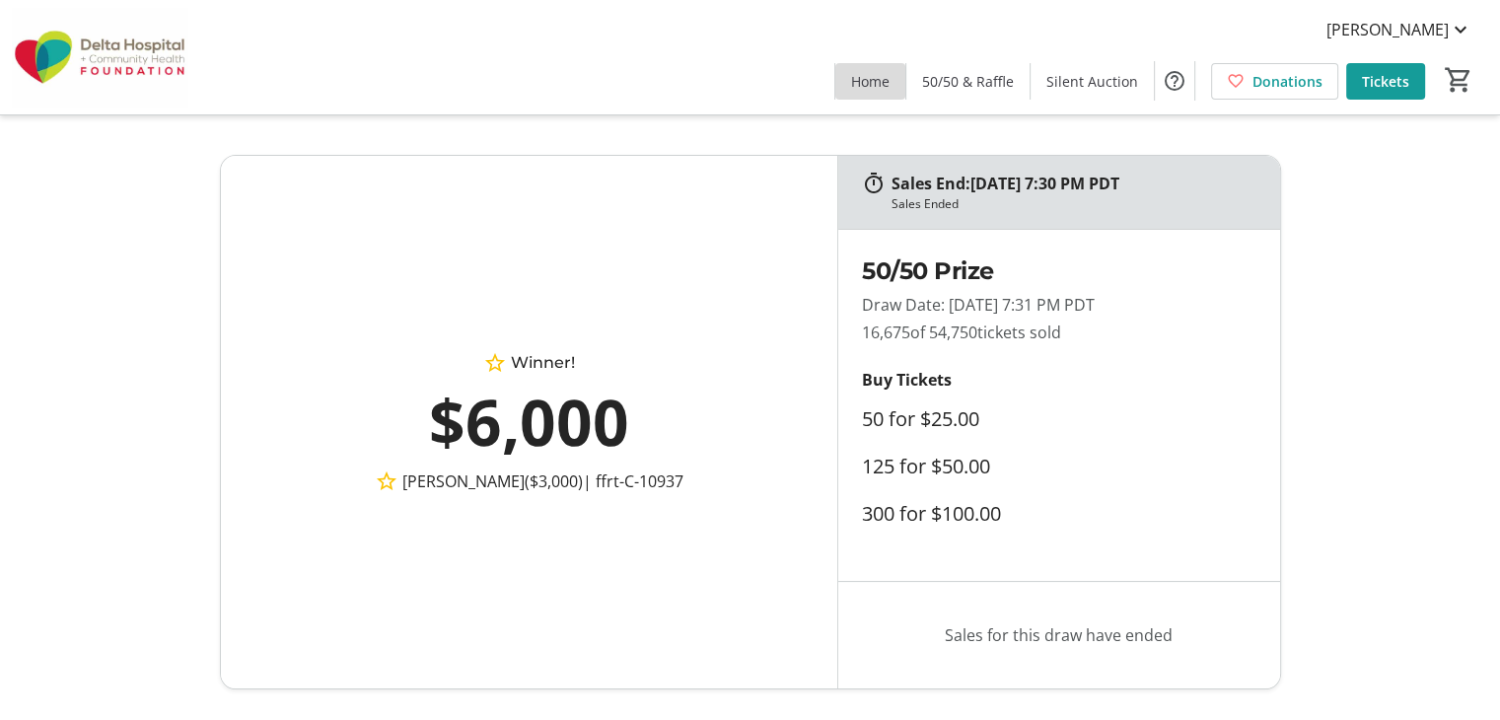
click at [864, 90] on span "Home" at bounding box center [870, 81] width 38 height 21
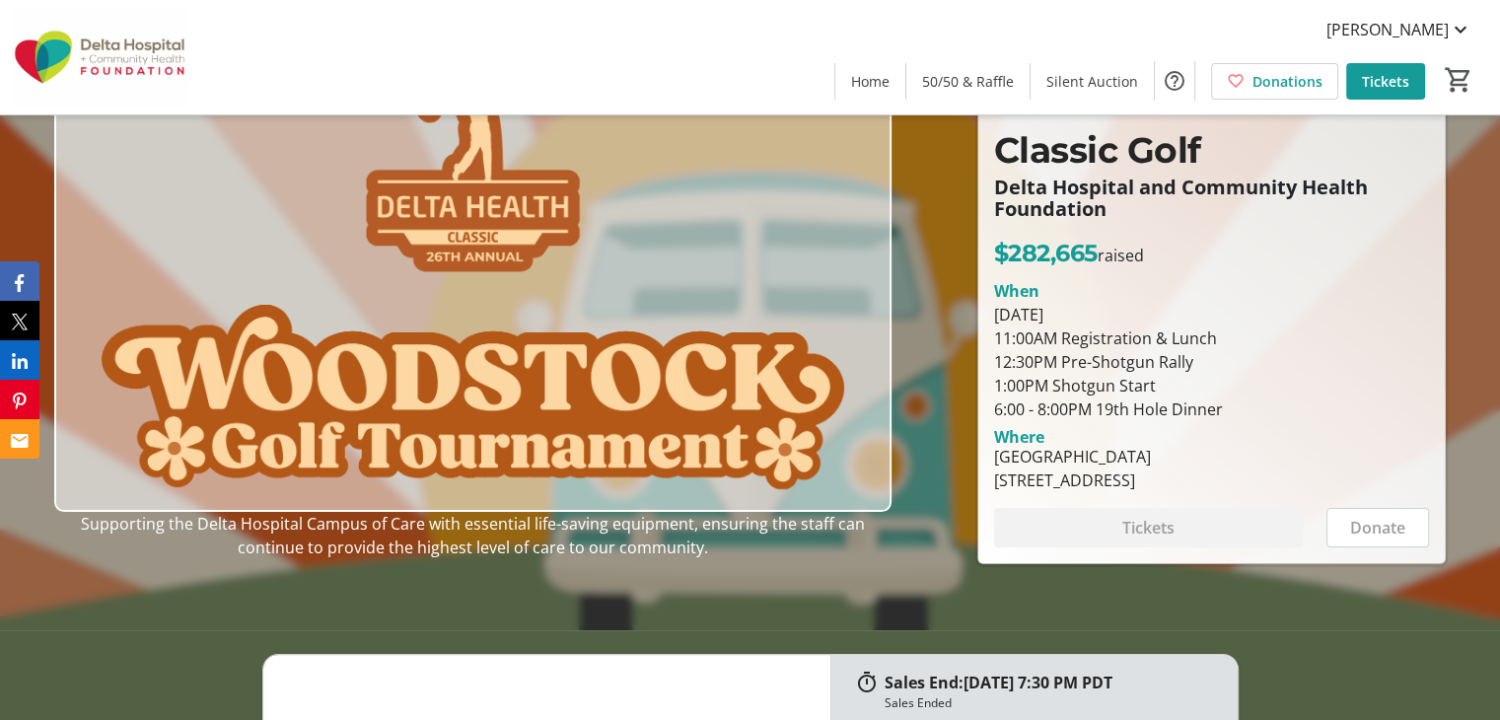
scroll to position [98, 0]
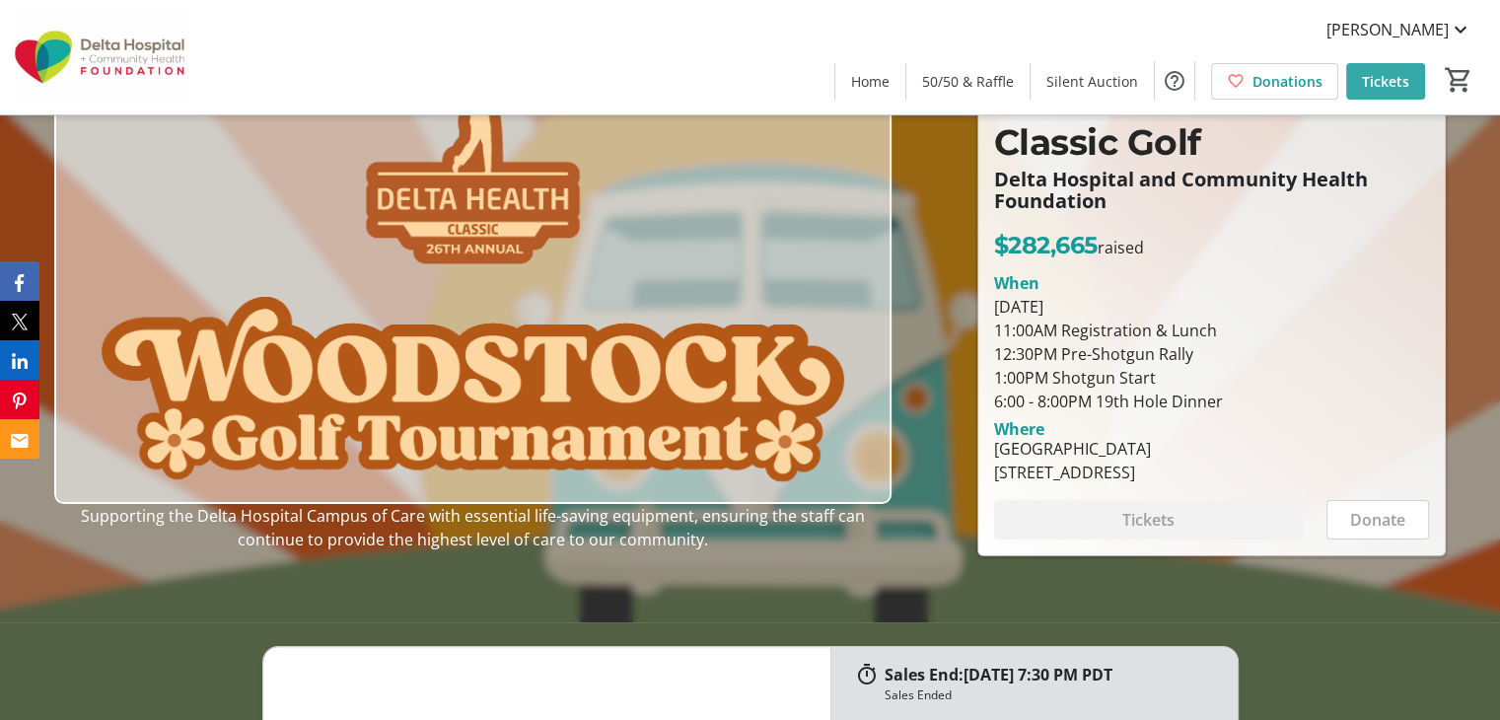
click at [1393, 64] on span at bounding box center [1386, 80] width 79 height 47
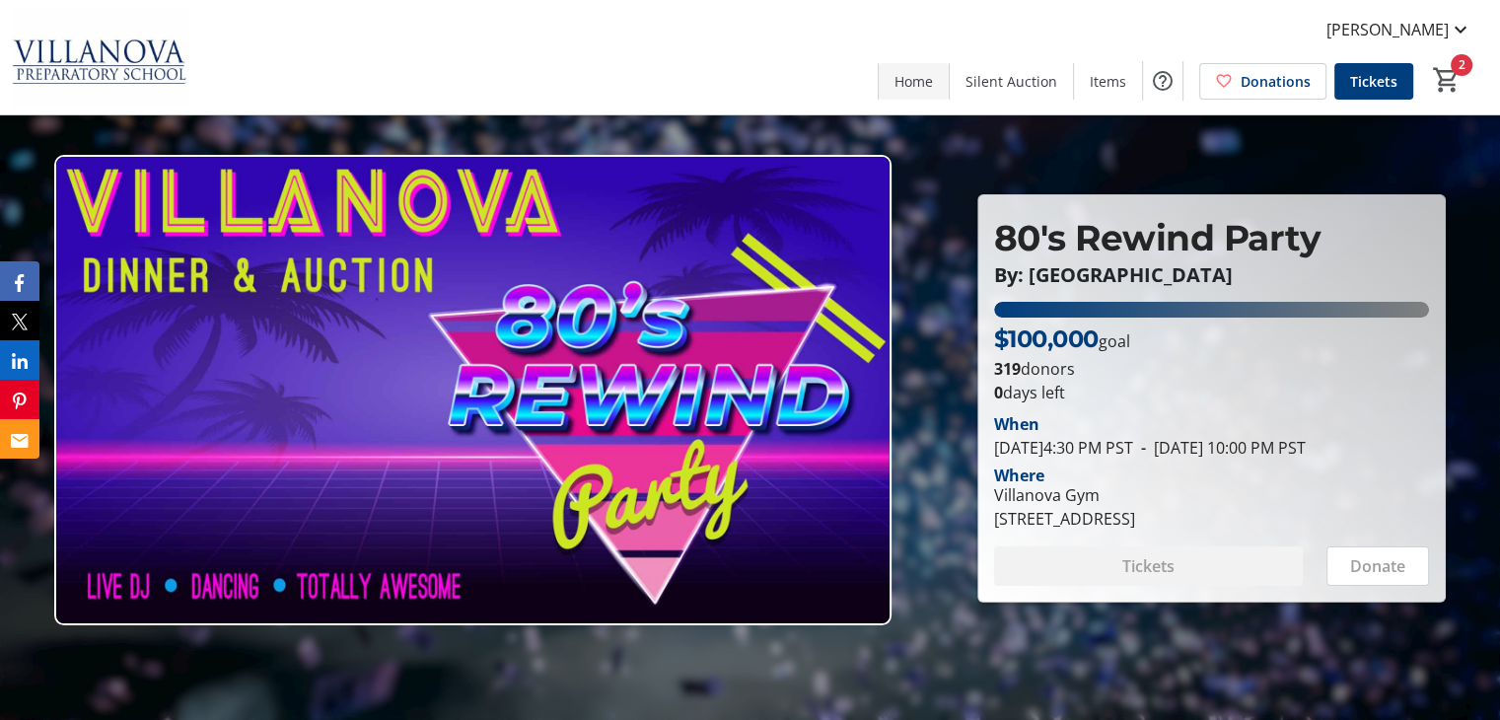
click at [919, 76] on span "Home" at bounding box center [914, 81] width 38 height 21
click at [932, 75] on span "Home" at bounding box center [914, 81] width 38 height 21
click at [1389, 72] on span "Tickets" at bounding box center [1373, 81] width 47 height 21
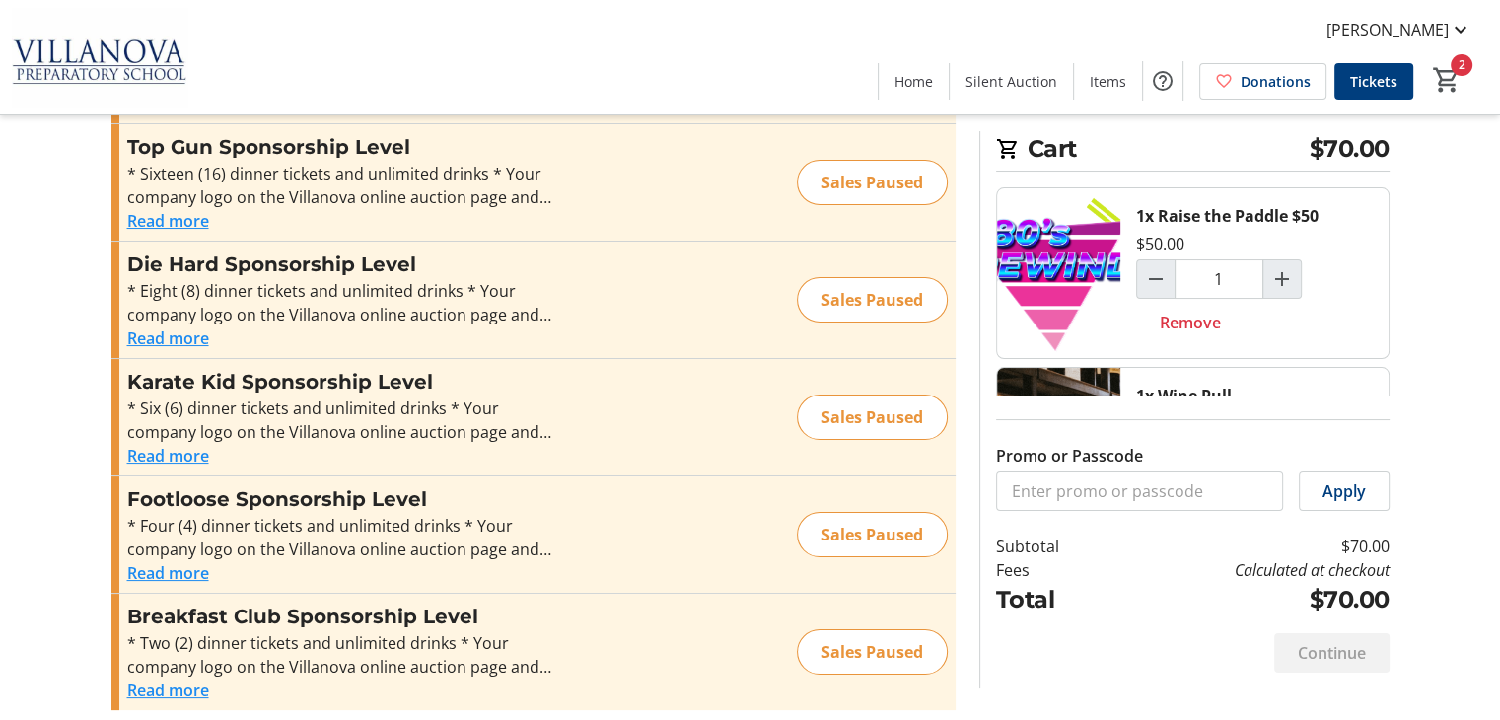
scroll to position [114, 0]
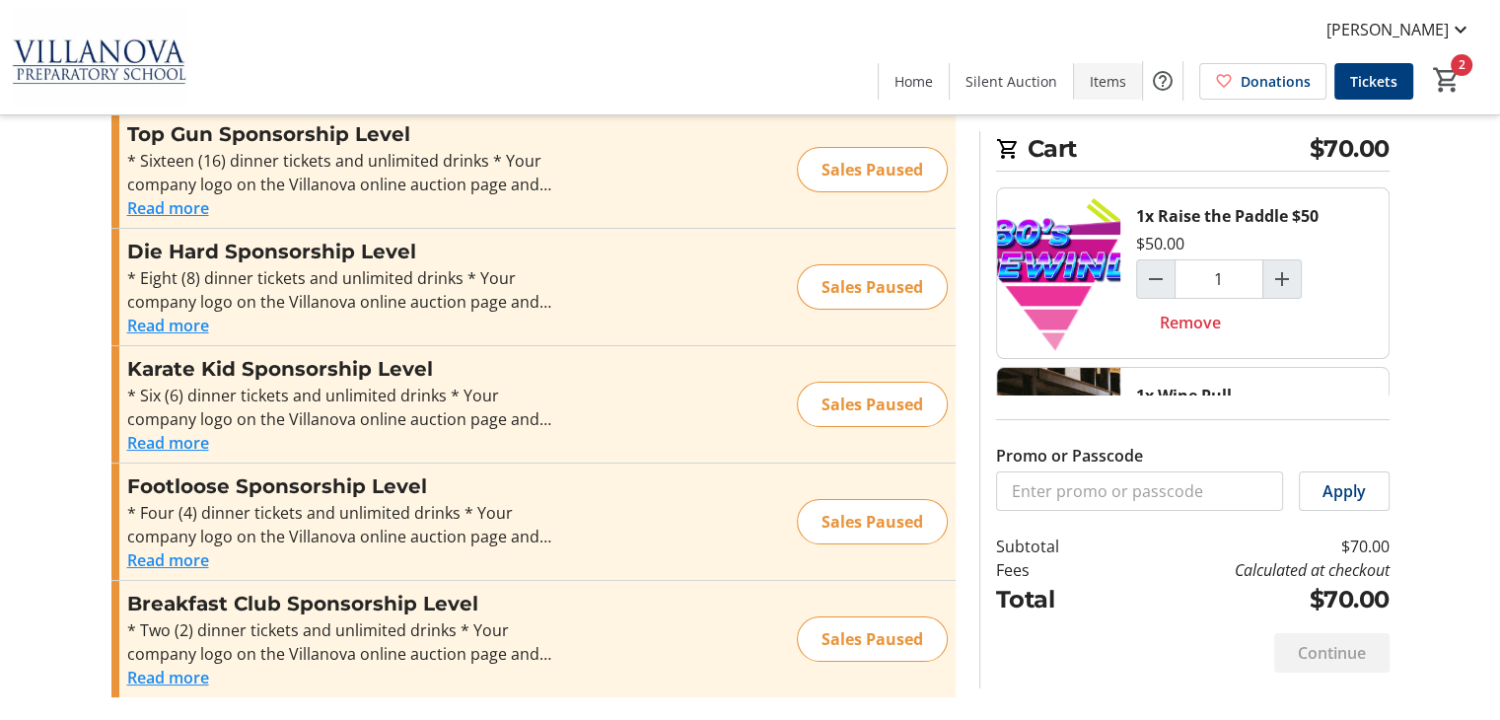
click at [1110, 72] on span "Items" at bounding box center [1108, 81] width 36 height 21
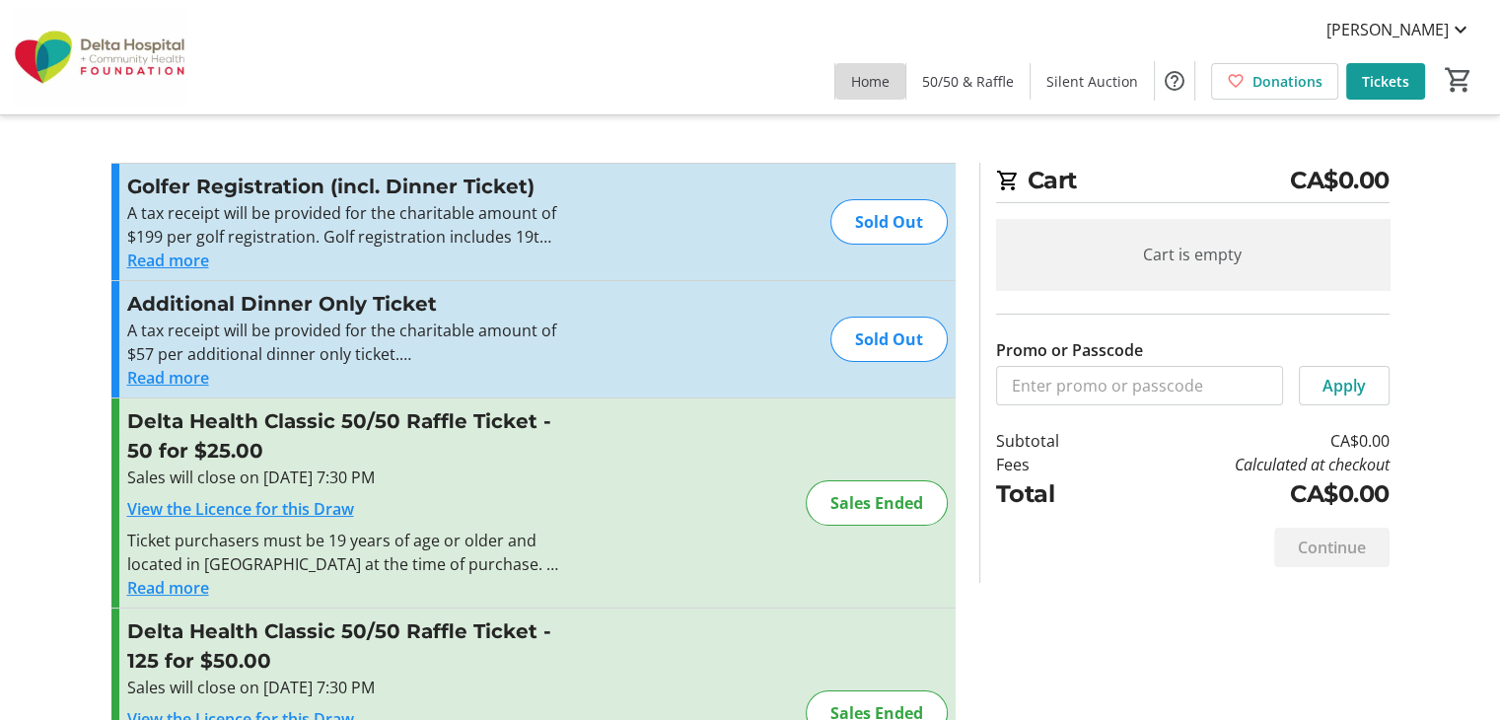
click at [890, 88] on span "Home" at bounding box center [870, 81] width 38 height 21
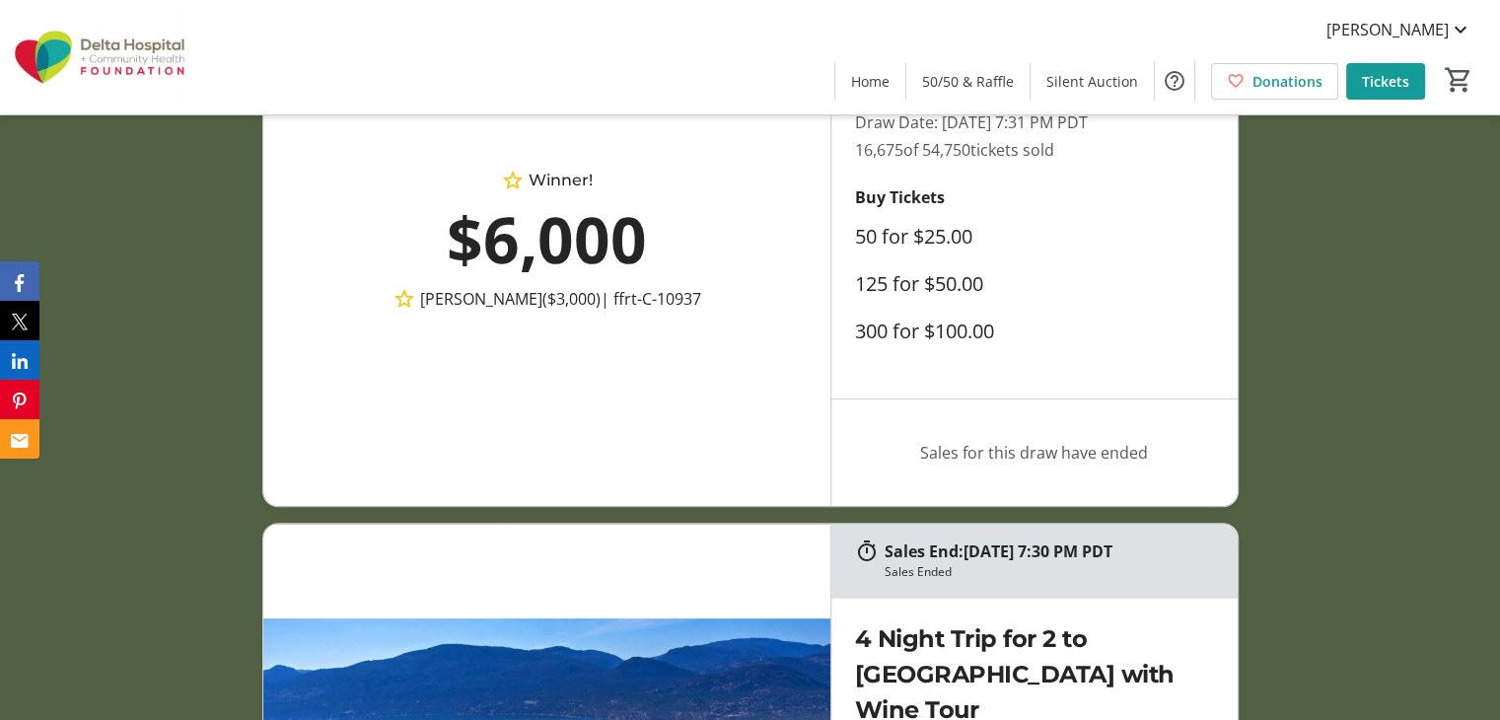
scroll to position [779, 0]
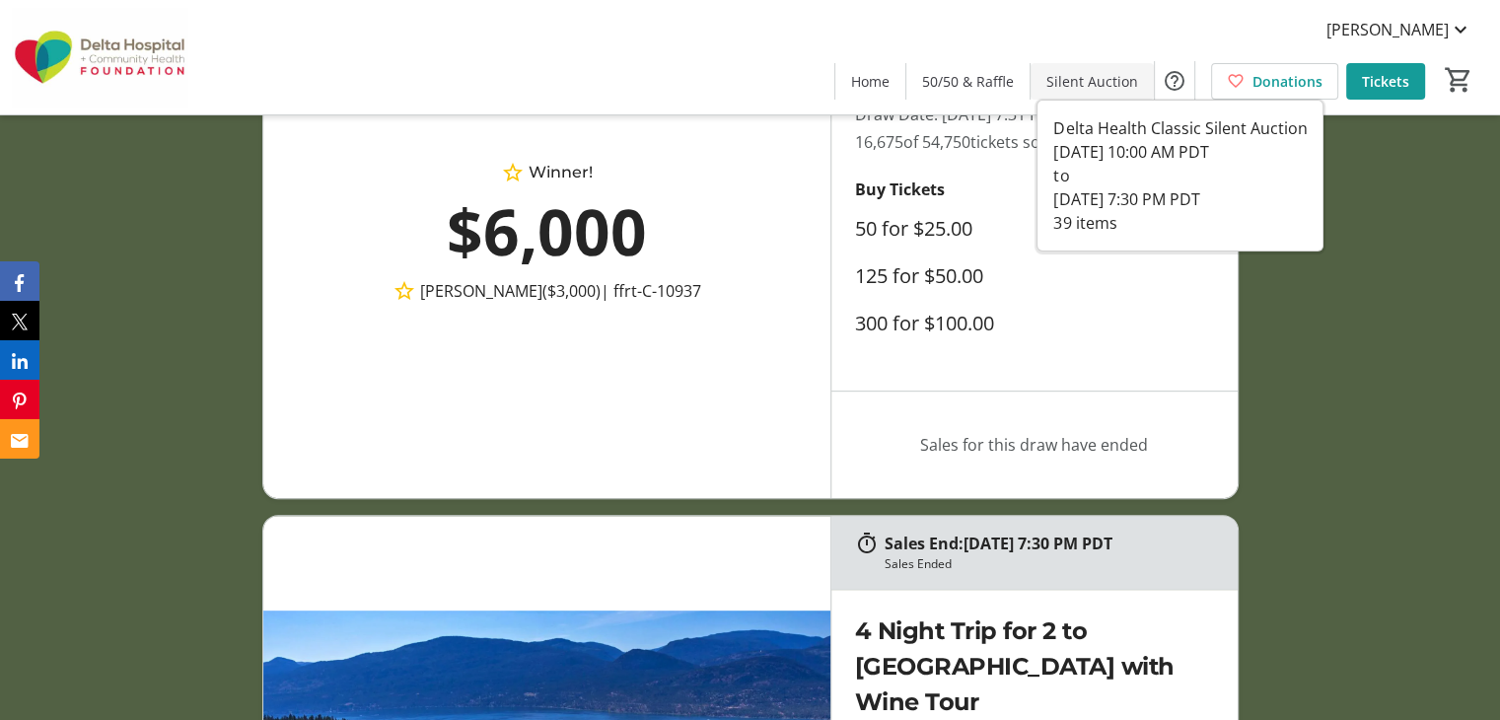
click at [1101, 88] on span "Silent Auction" at bounding box center [1093, 81] width 92 height 21
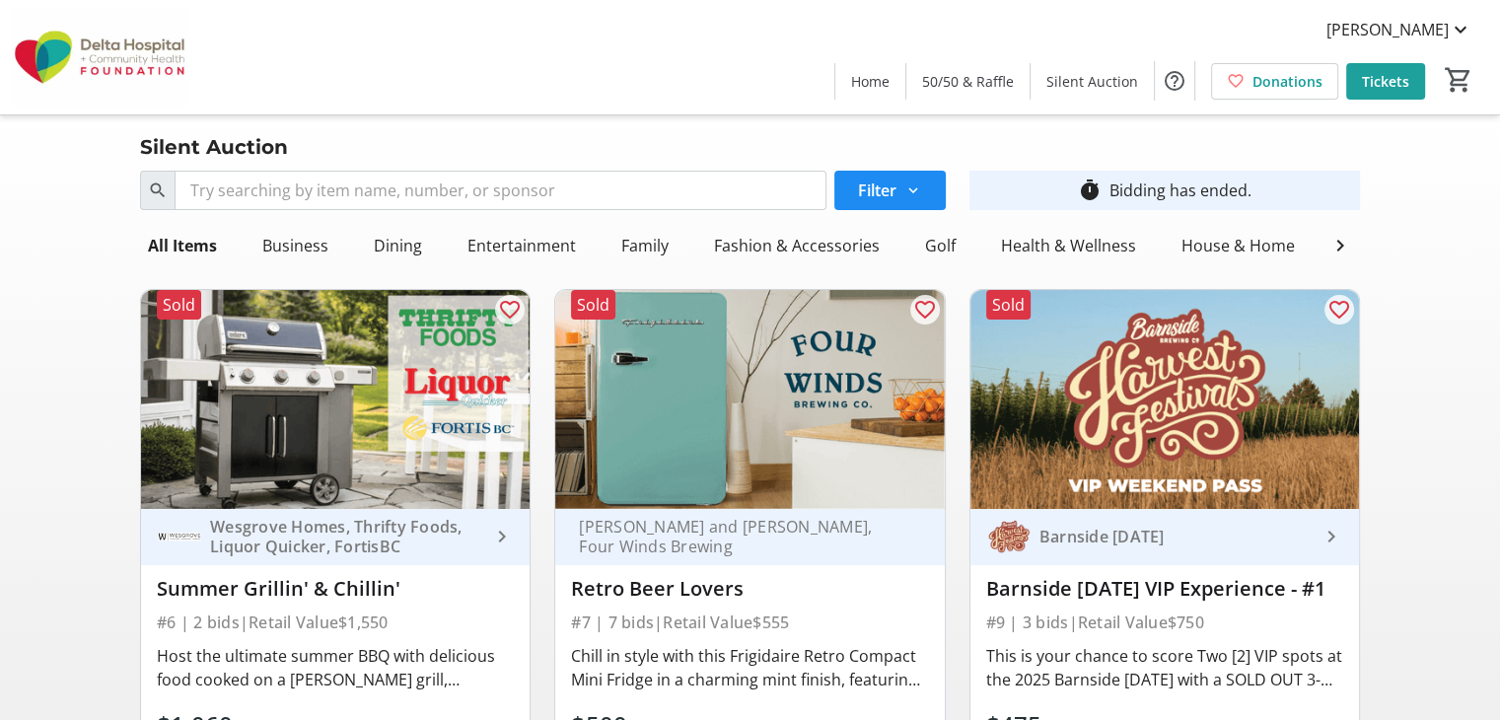
click at [1407, 79] on span "Tickets" at bounding box center [1385, 81] width 47 height 21
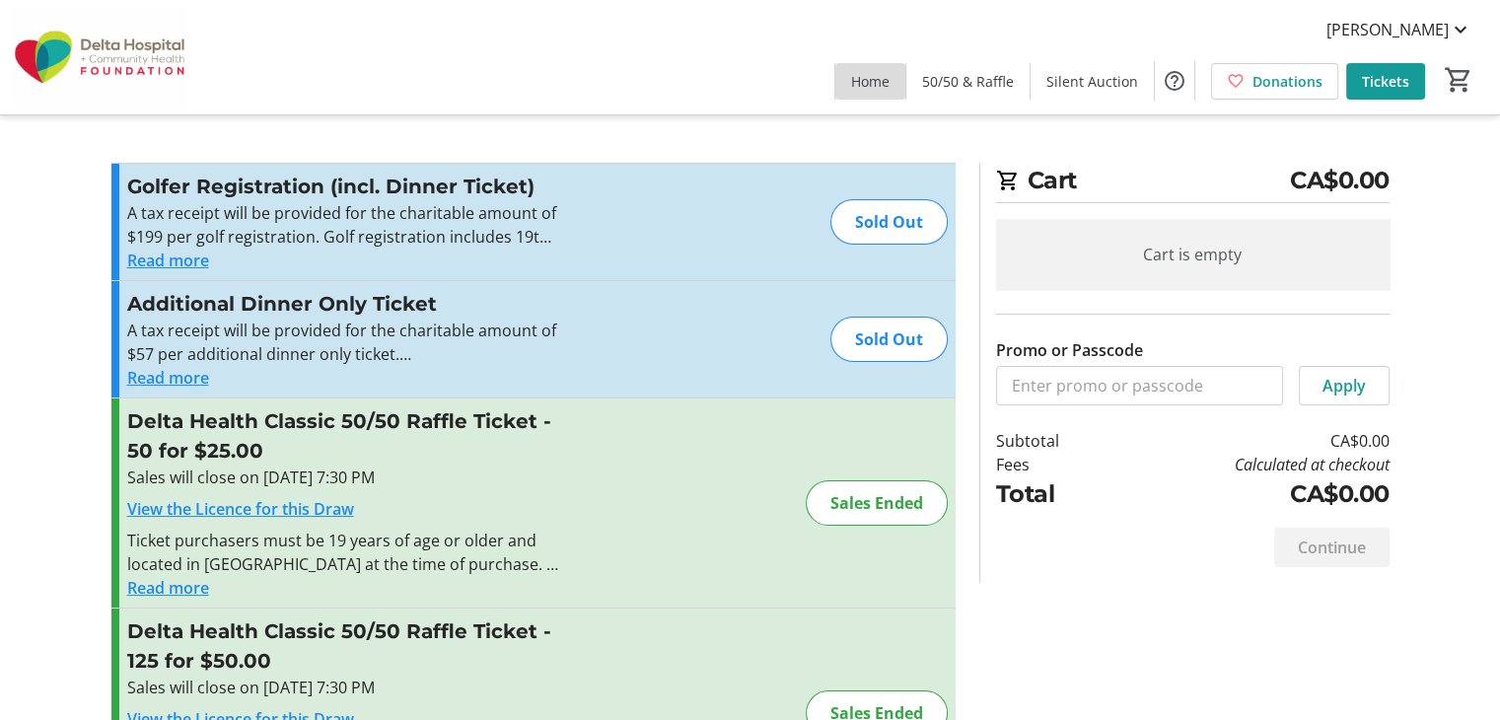
click at [872, 73] on span "Home" at bounding box center [870, 81] width 38 height 21
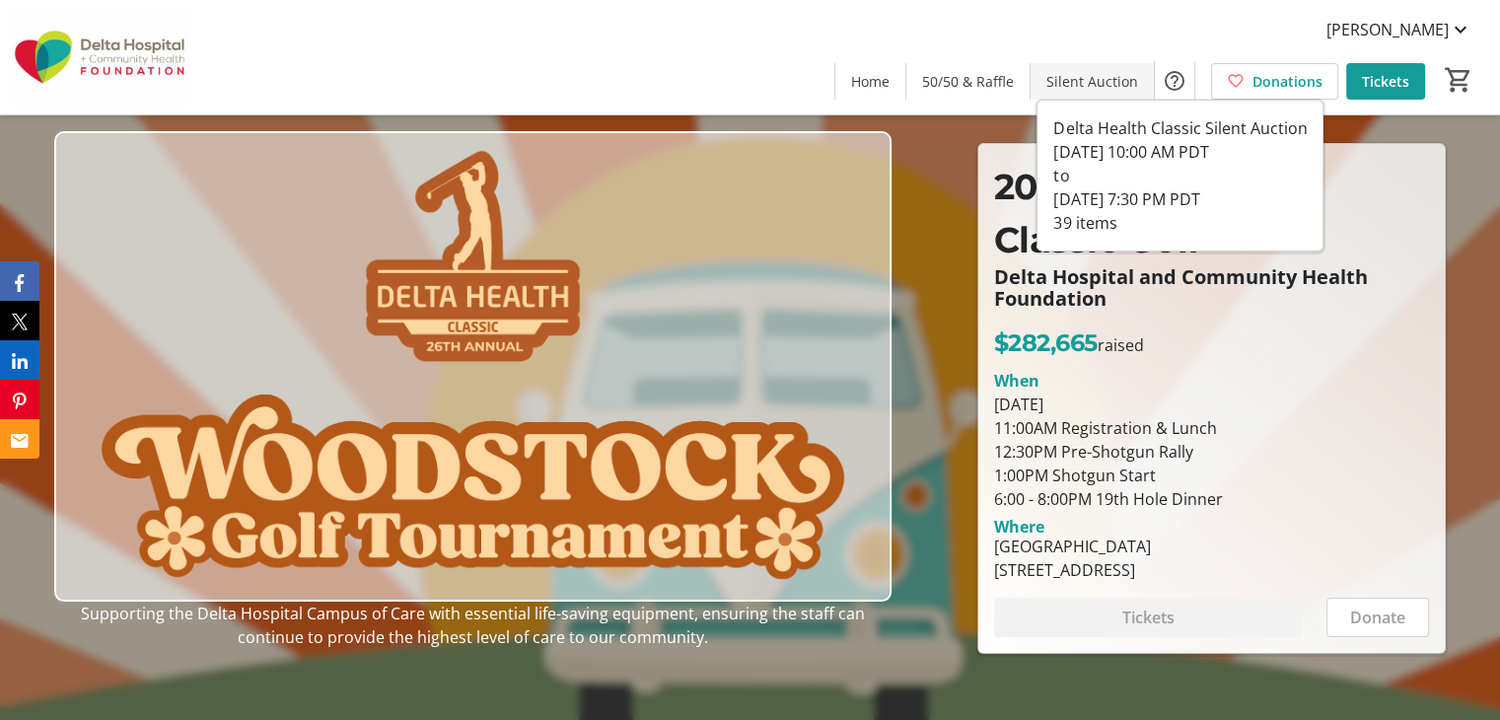
click at [1097, 72] on span "Silent Auction" at bounding box center [1093, 81] width 92 height 21
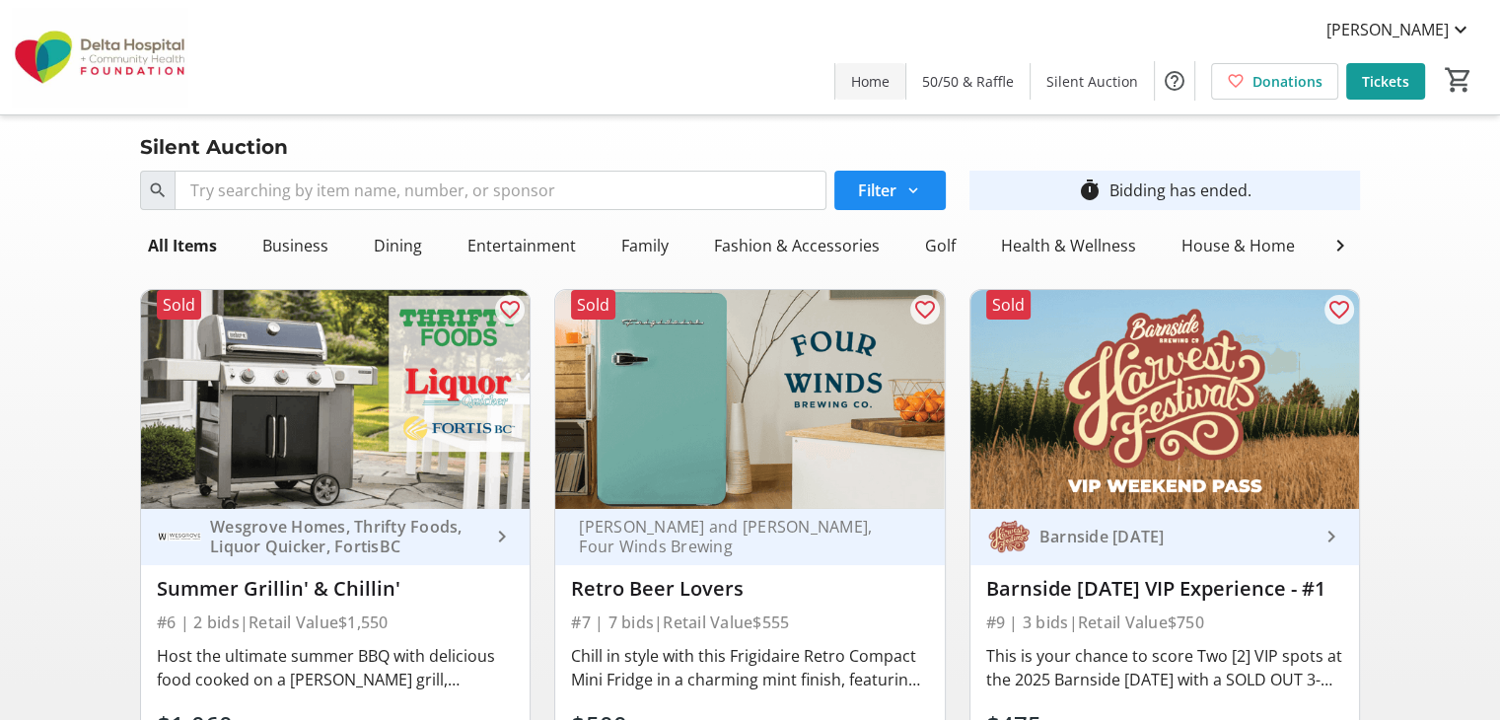
click at [882, 72] on span "Home" at bounding box center [870, 81] width 38 height 21
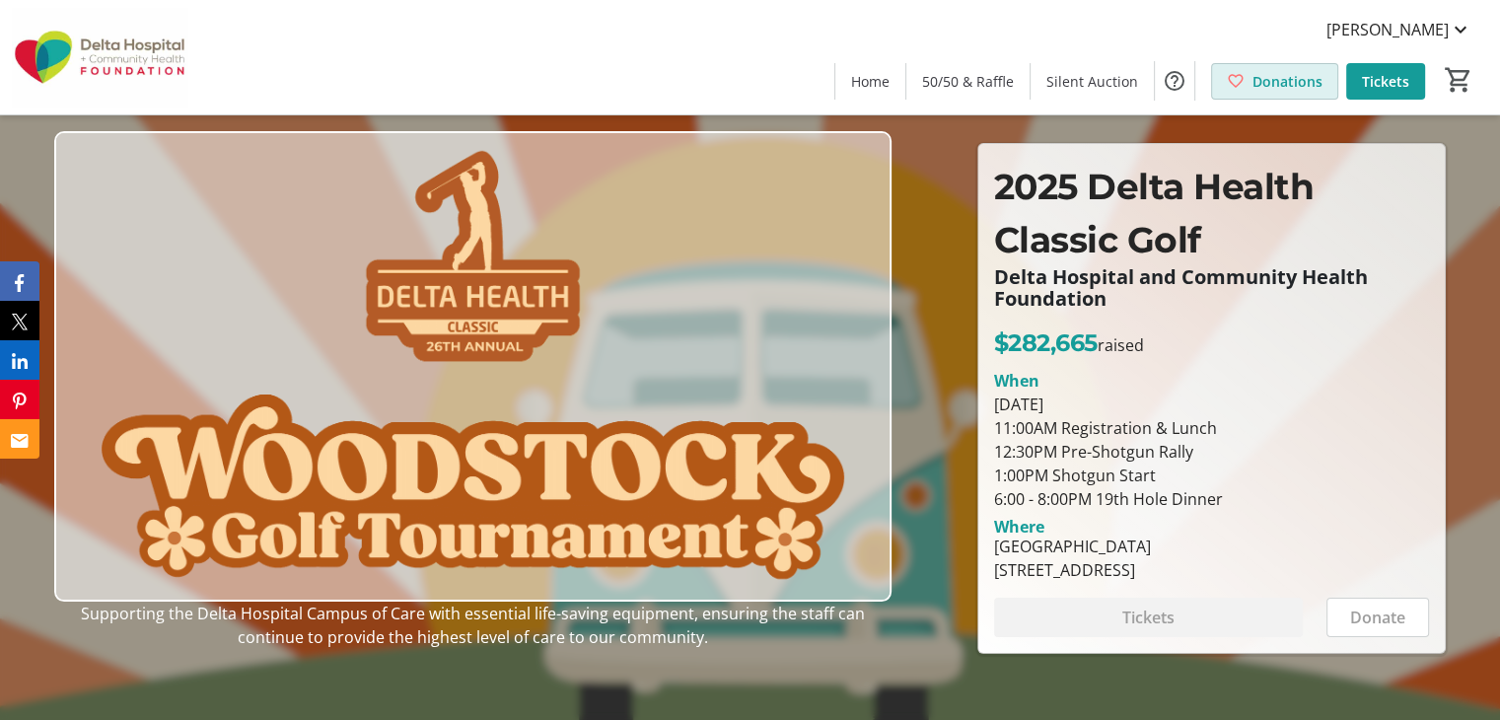
click at [1279, 80] on span "Donations" at bounding box center [1288, 81] width 70 height 21
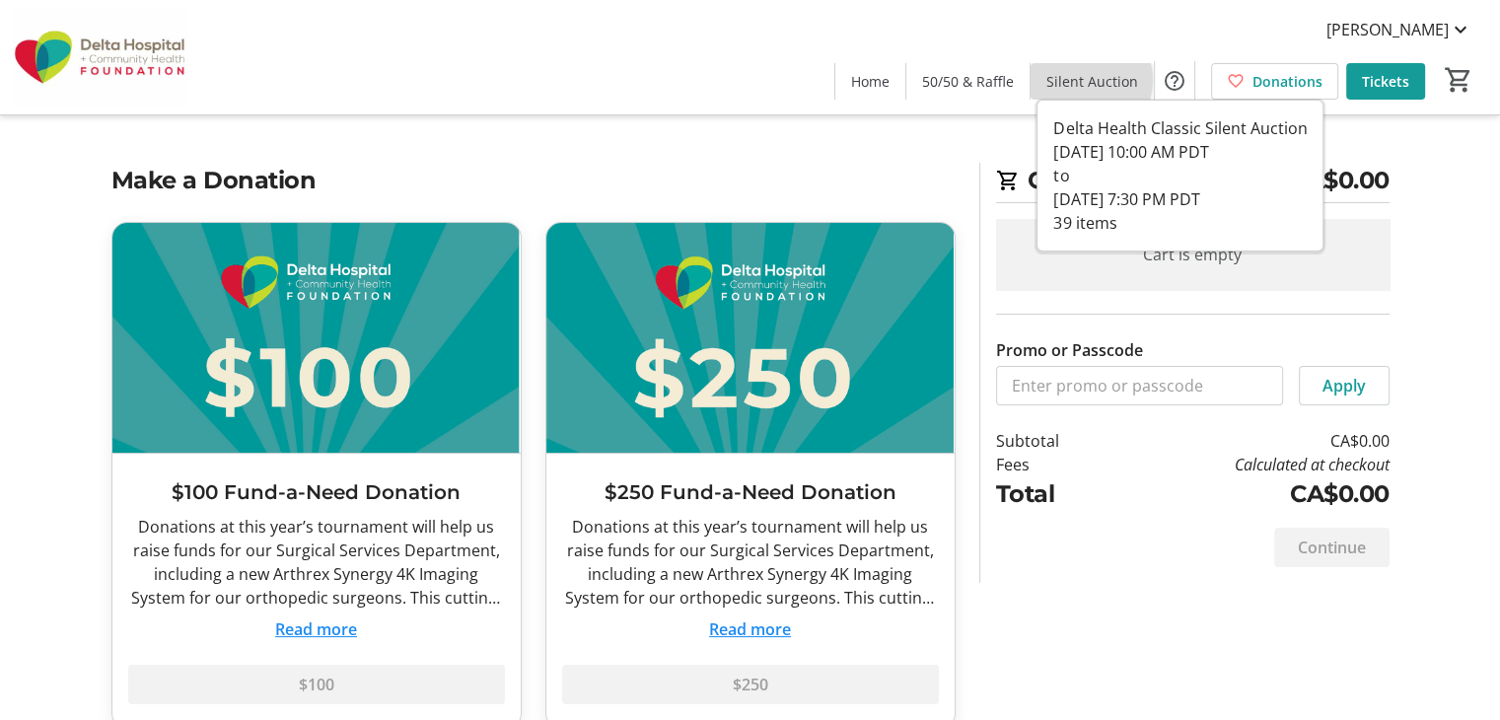
click at [1095, 80] on span "Silent Auction" at bounding box center [1093, 81] width 92 height 21
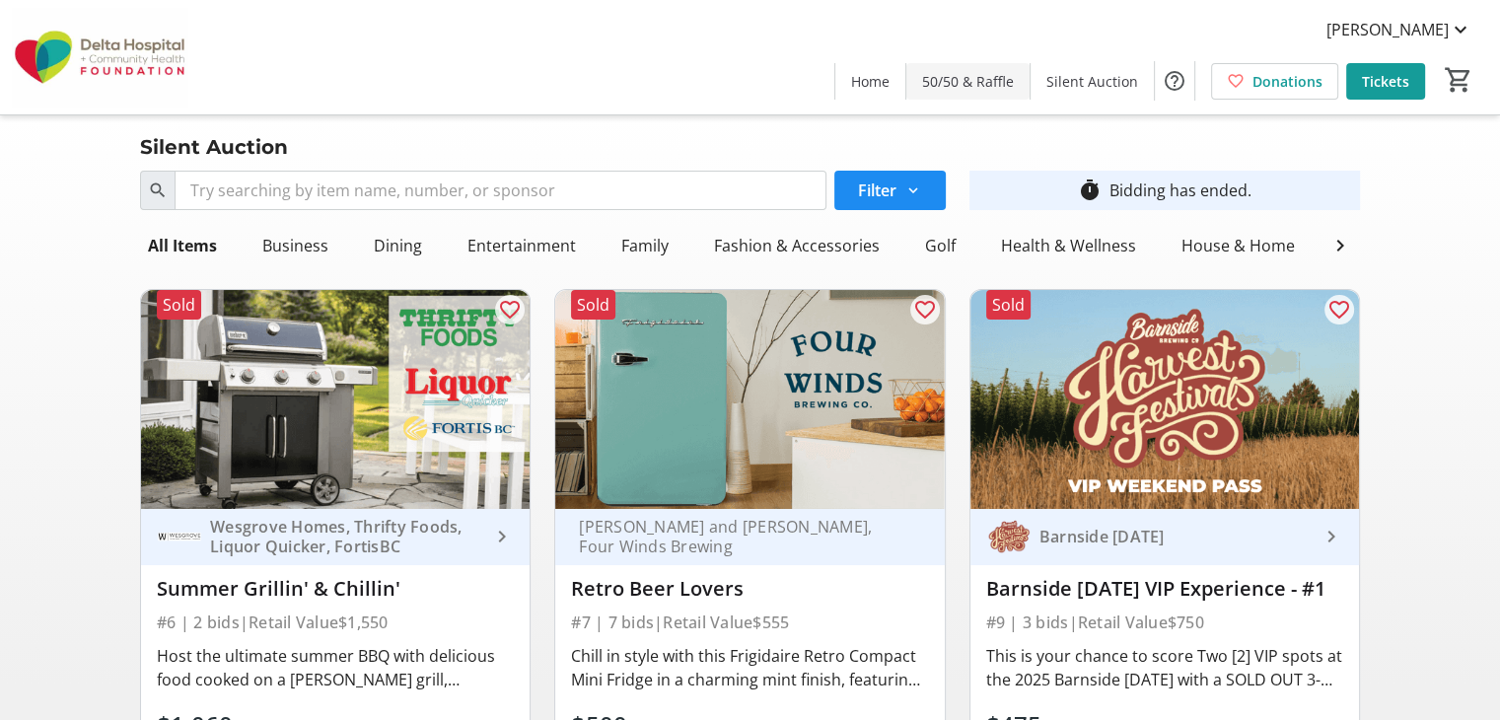
click at [967, 96] on span at bounding box center [968, 80] width 123 height 47
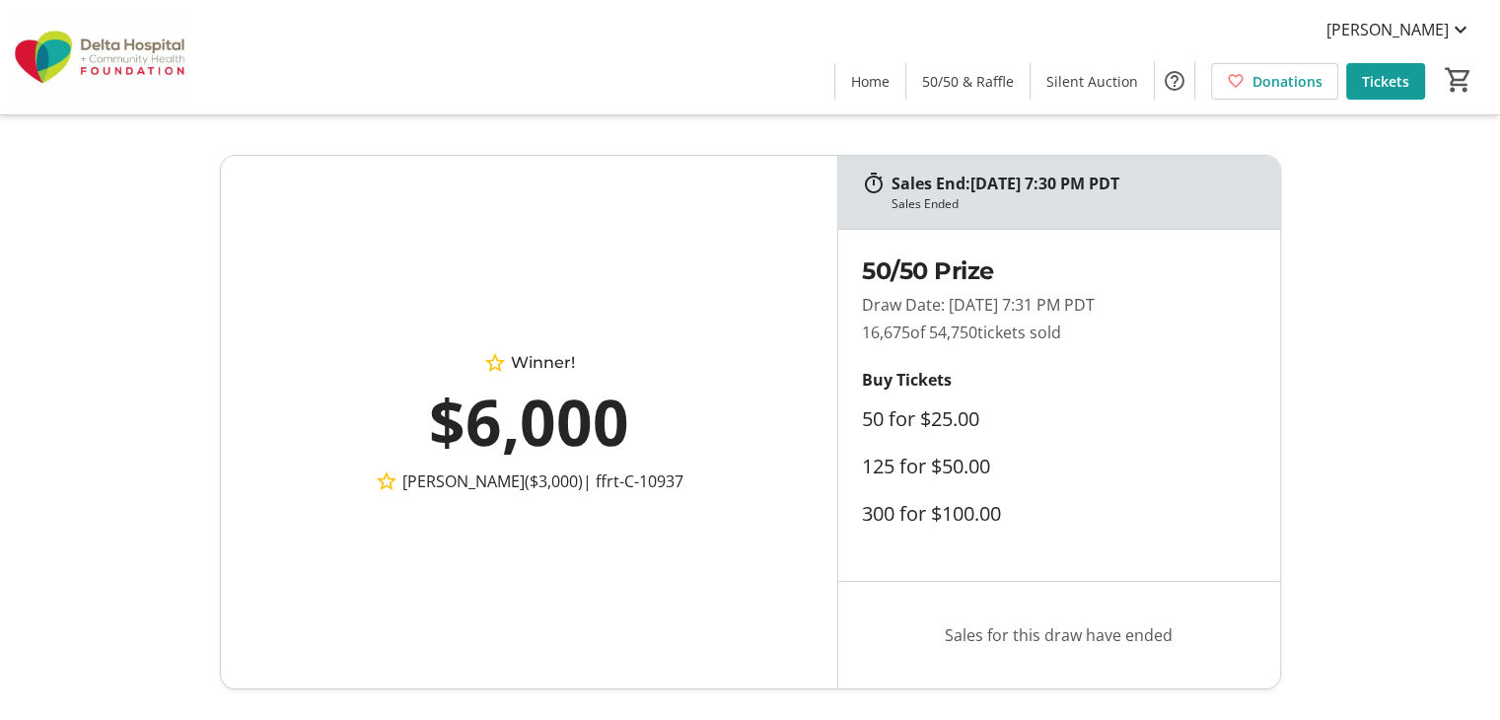
scroll to position [191, 0]
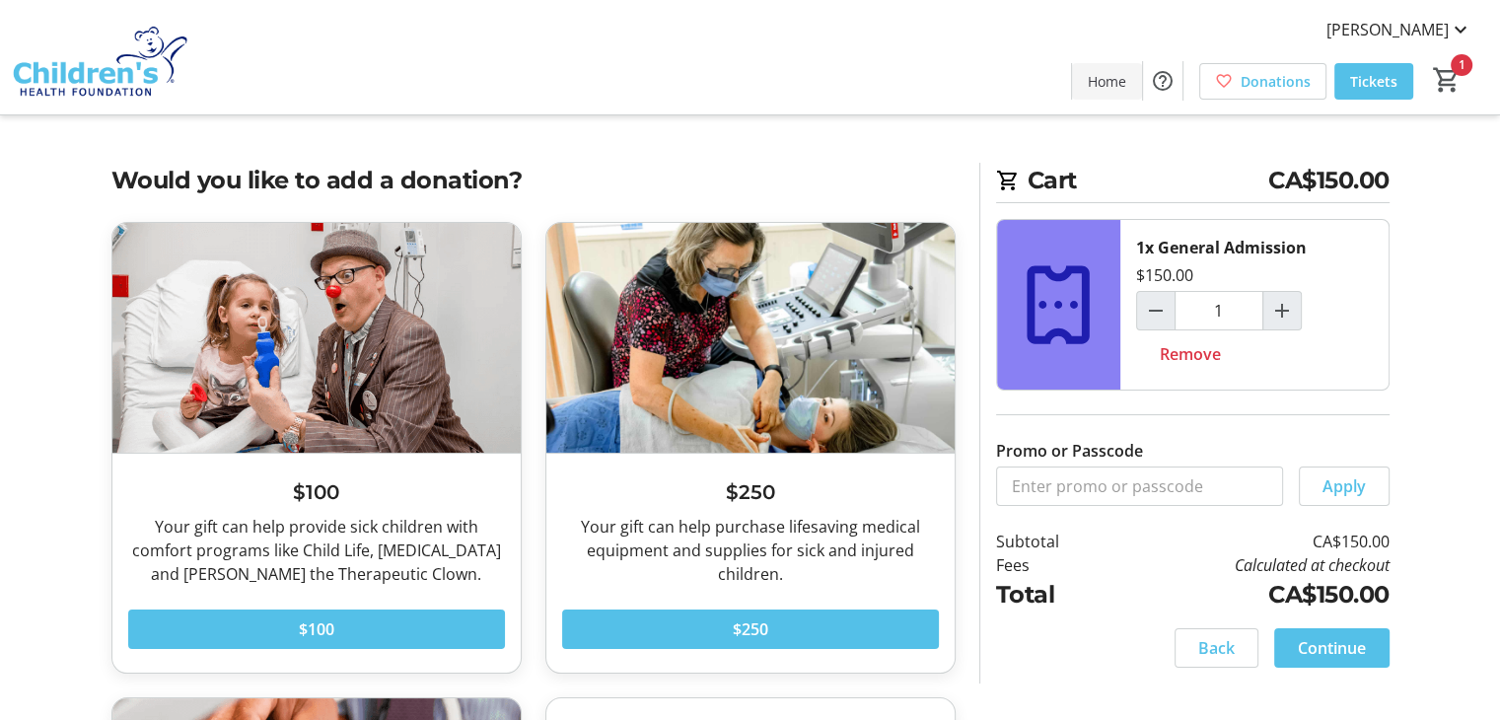
click at [1101, 78] on span "Home" at bounding box center [1107, 81] width 38 height 21
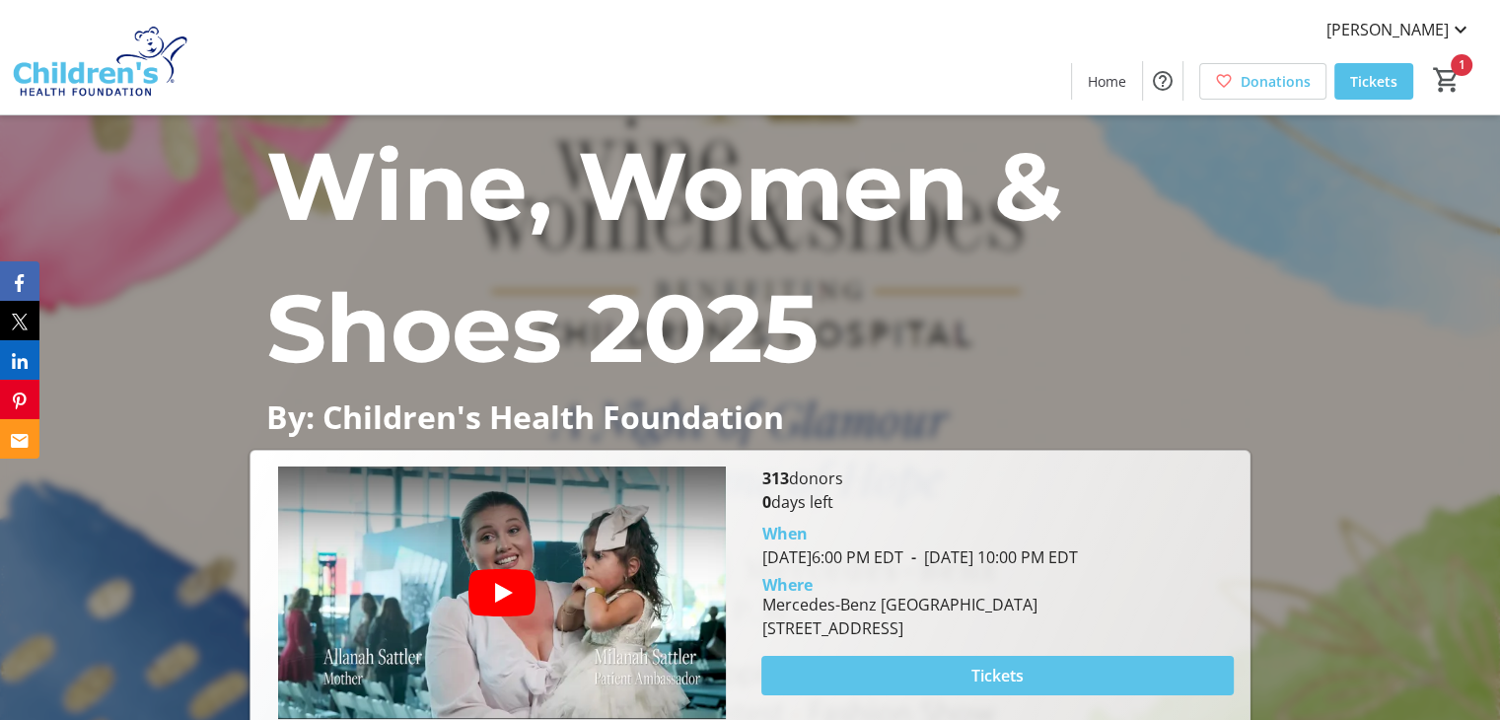
click at [1029, 680] on span at bounding box center [998, 675] width 472 height 47
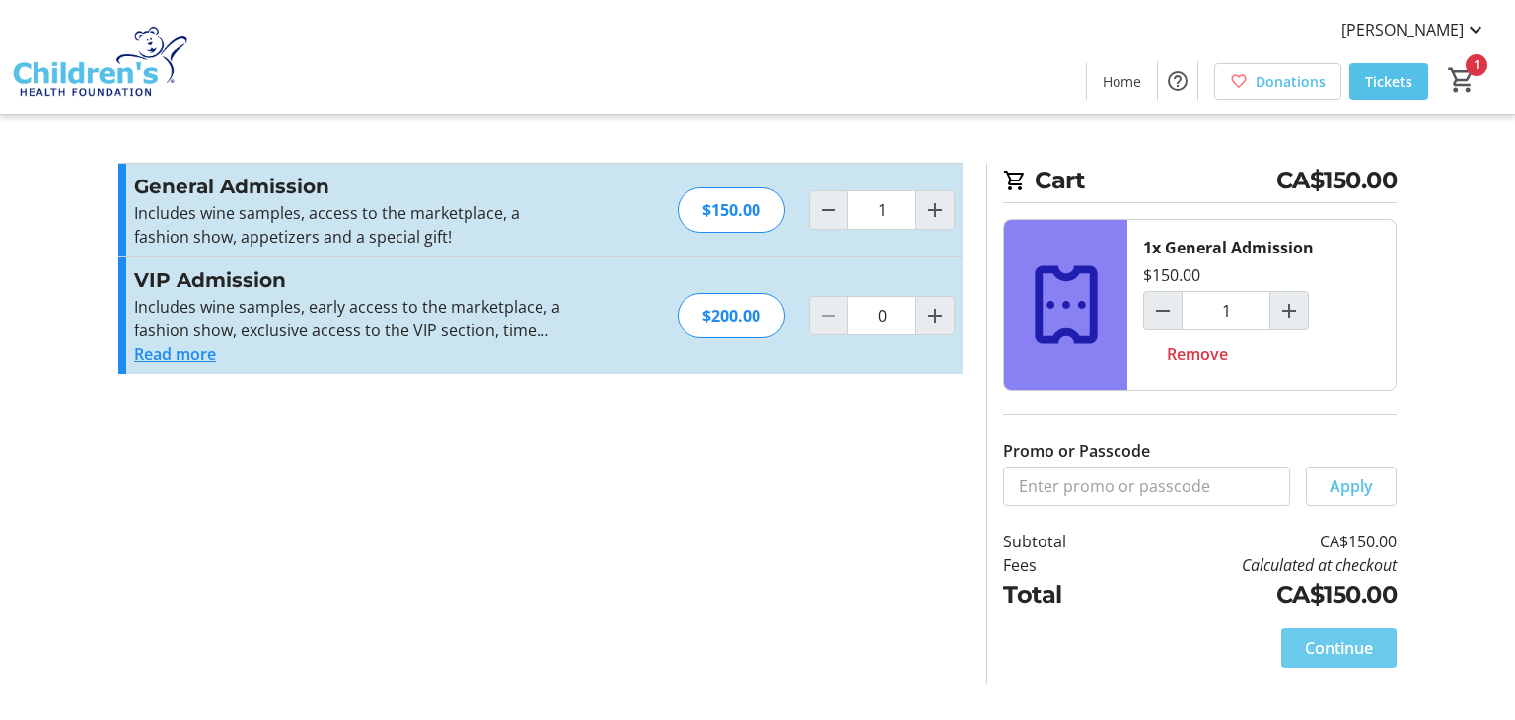
click at [1286, 648] on span at bounding box center [1338, 647] width 115 height 47
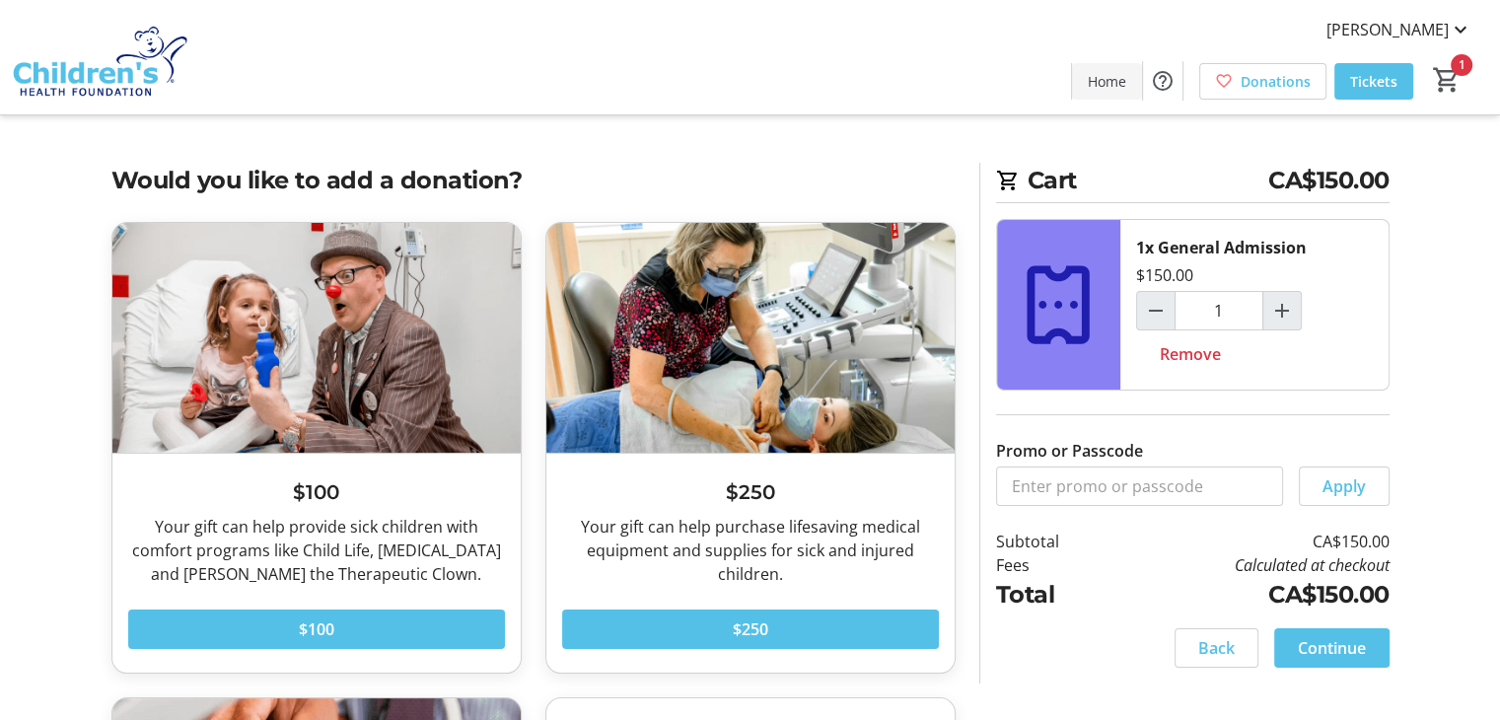
click at [1105, 74] on span "Home" at bounding box center [1107, 81] width 38 height 21
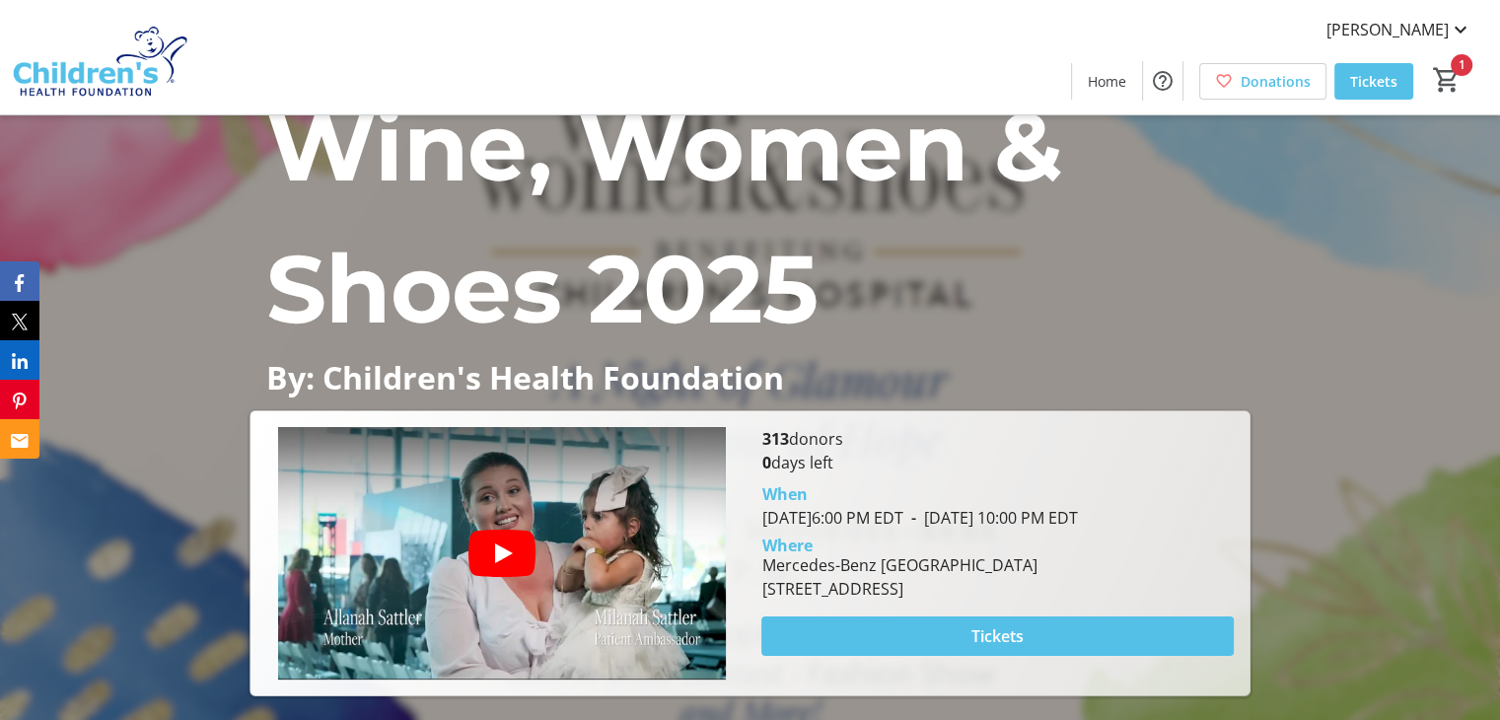
scroll to position [83, 0]
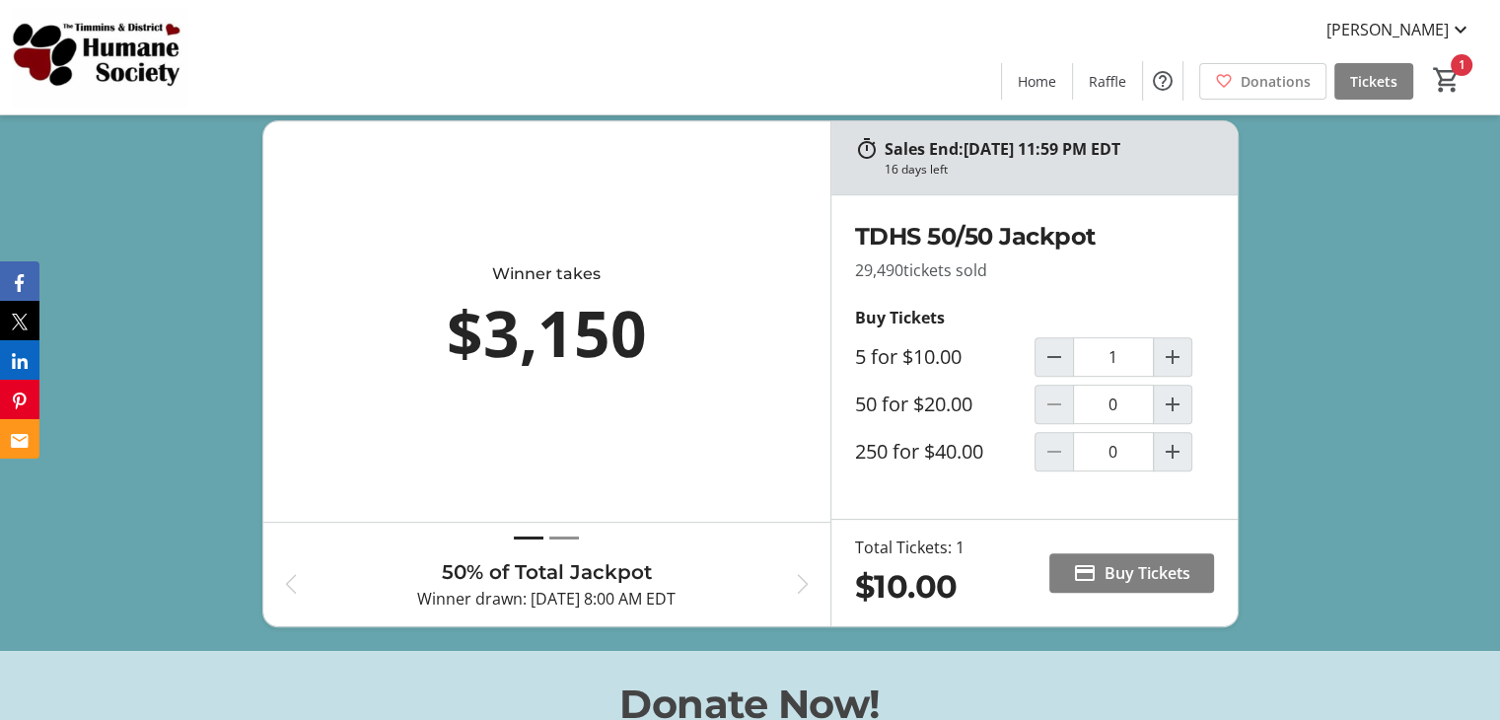
scroll to position [739, 0]
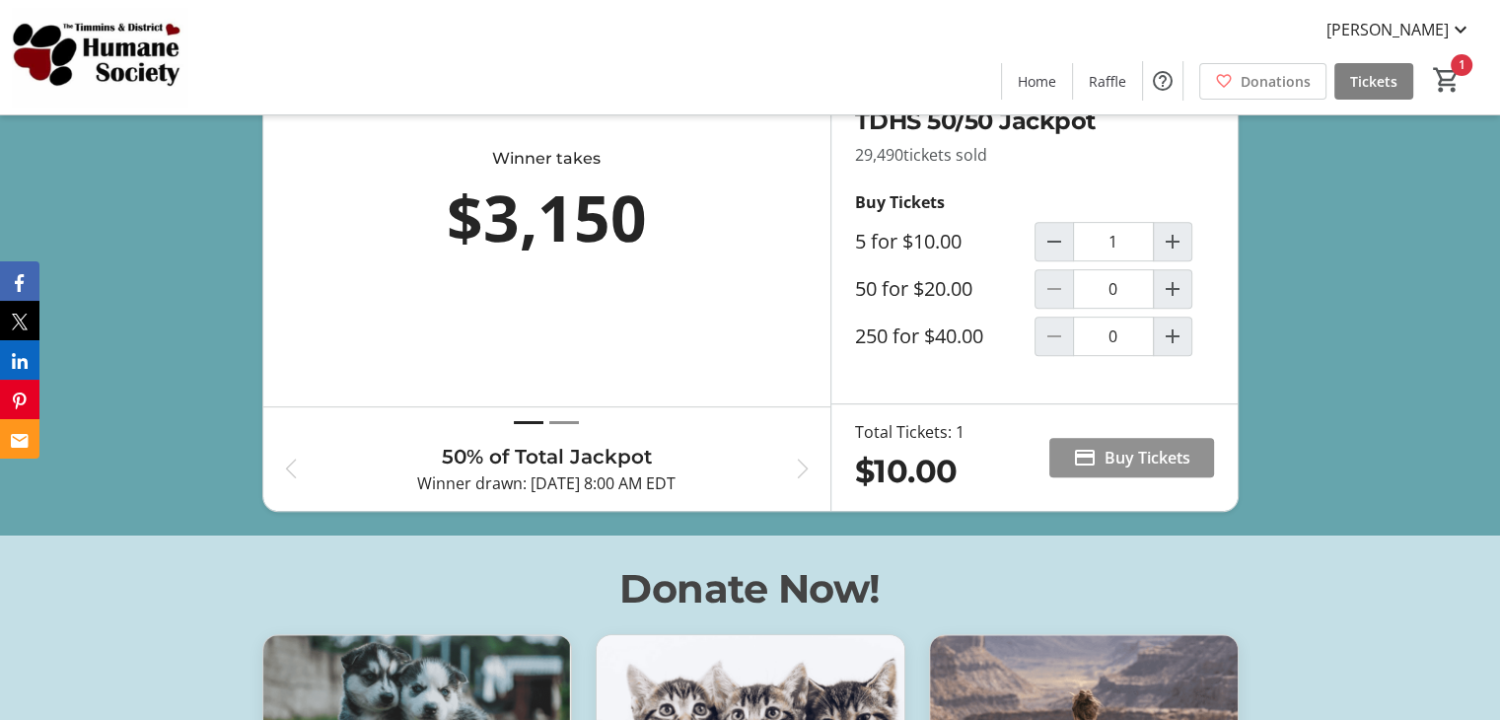
click at [1140, 470] on span "Buy Tickets" at bounding box center [1148, 458] width 86 height 24
